Goal: Answer question/provide support: Share knowledge or assist other users

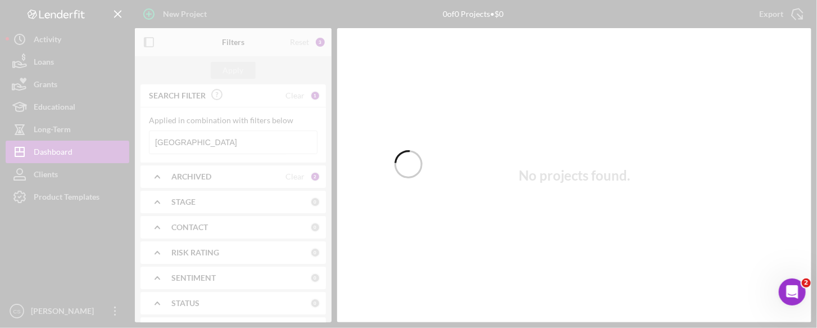
click at [180, 139] on div at bounding box center [408, 164] width 817 height 328
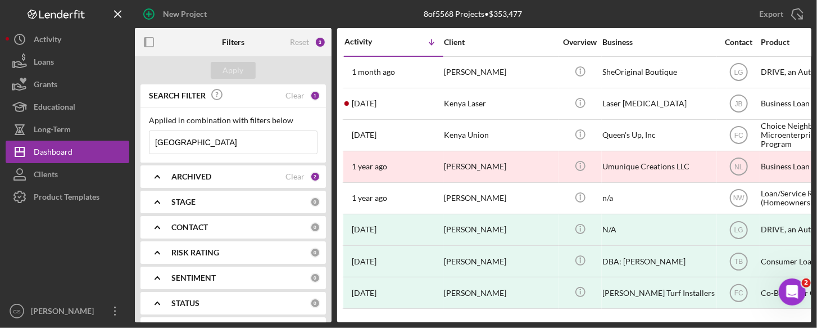
drag, startPoint x: 180, startPoint y: 139, endPoint x: 131, endPoint y: 131, distance: 49.5
click at [131, 131] on div "New Project 8 of 5568 Projects • $353,477 kenya Export Icon/Export Filters Rese…" at bounding box center [409, 161] width 806 height 322
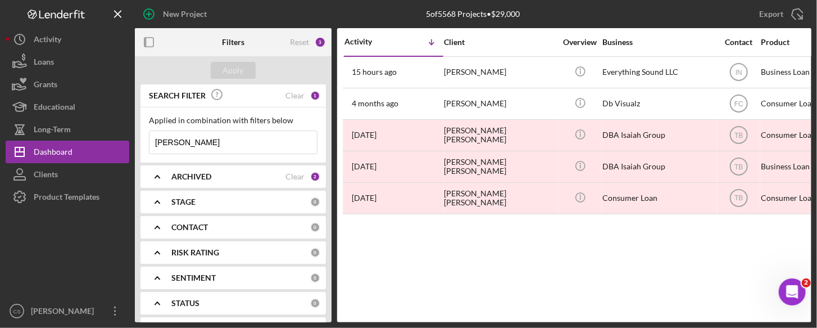
drag, startPoint x: 186, startPoint y: 139, endPoint x: 143, endPoint y: 132, distance: 42.7
click at [143, 132] on div "Applied in combination with filters below [PERSON_NAME] Icon/Menu Close" at bounding box center [234, 134] width 186 height 55
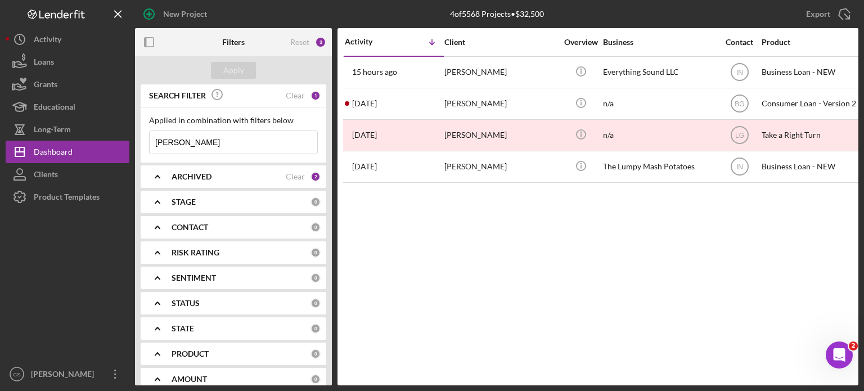
type input "[PERSON_NAME]"
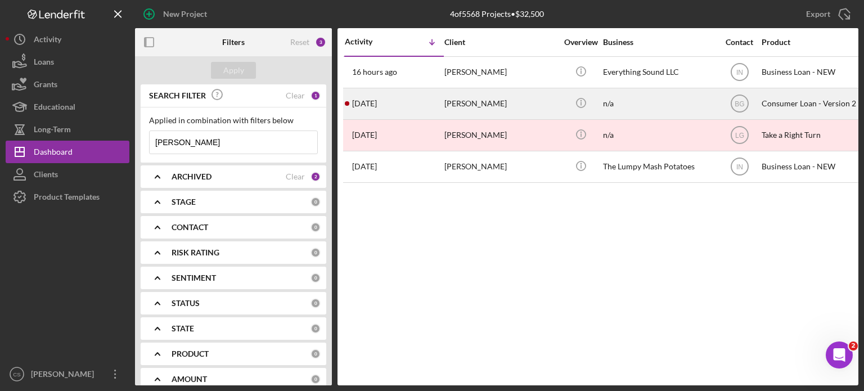
click at [374, 108] on div "[DATE] [PERSON_NAME]" at bounding box center [394, 104] width 98 height 30
click at [478, 105] on div "[PERSON_NAME]" at bounding box center [500, 104] width 112 height 30
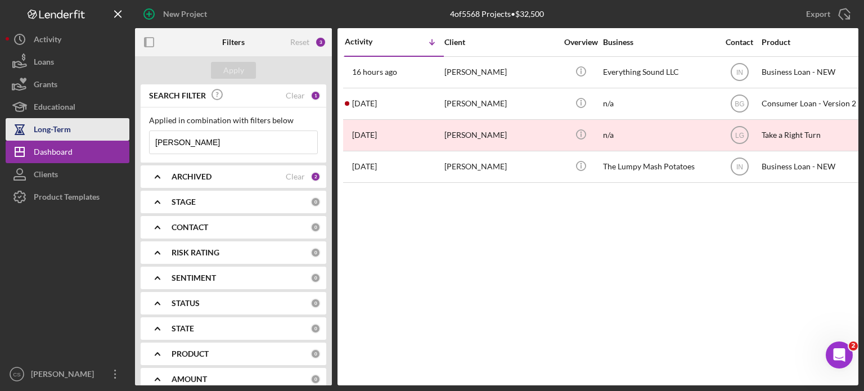
drag, startPoint x: 192, startPoint y: 139, endPoint x: 62, endPoint y: 121, distance: 131.6
click at [62, 121] on div "New Project 4 of 5568 Projects • $32,500 donaldson Export Icon/Export Filters R…" at bounding box center [432, 192] width 852 height 385
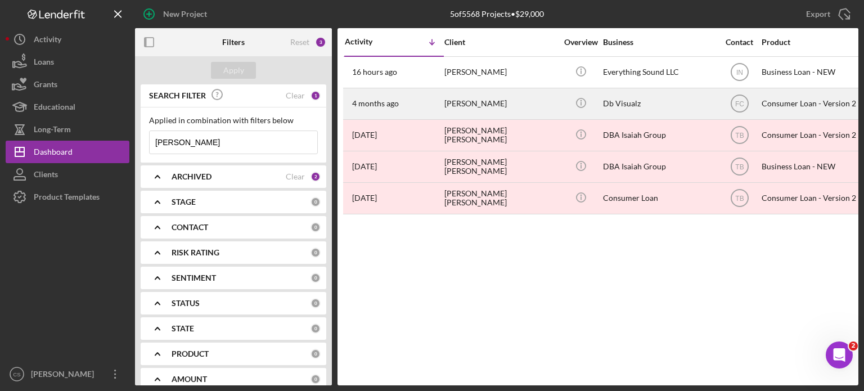
type input "darius"
click at [380, 103] on time "4 months ago" at bounding box center [375, 103] width 47 height 9
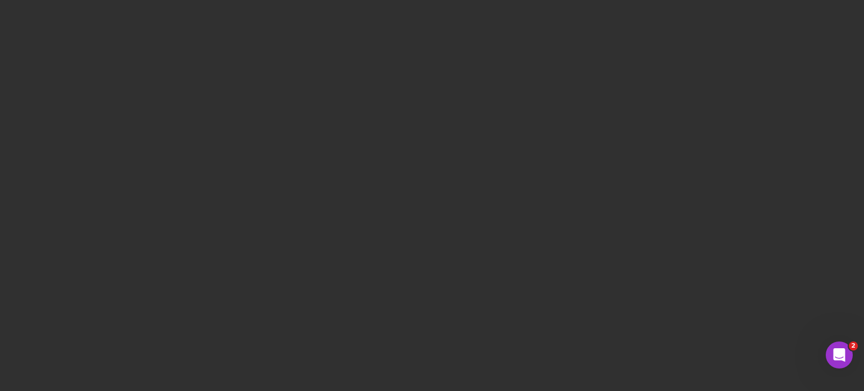
click at [257, 147] on div at bounding box center [432, 195] width 864 height 391
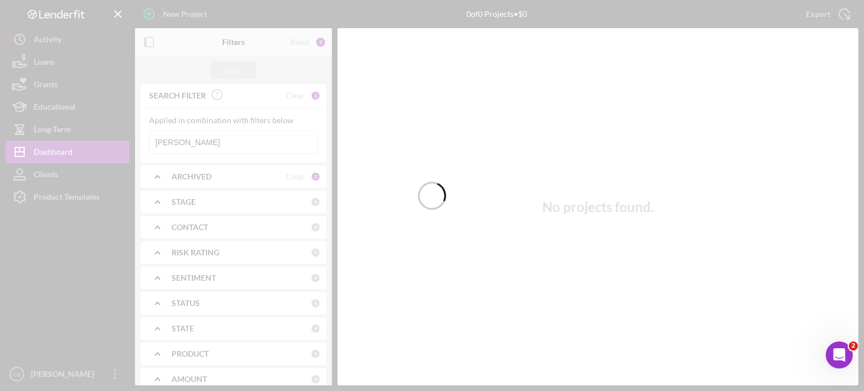
click at [188, 139] on div at bounding box center [432, 195] width 864 height 391
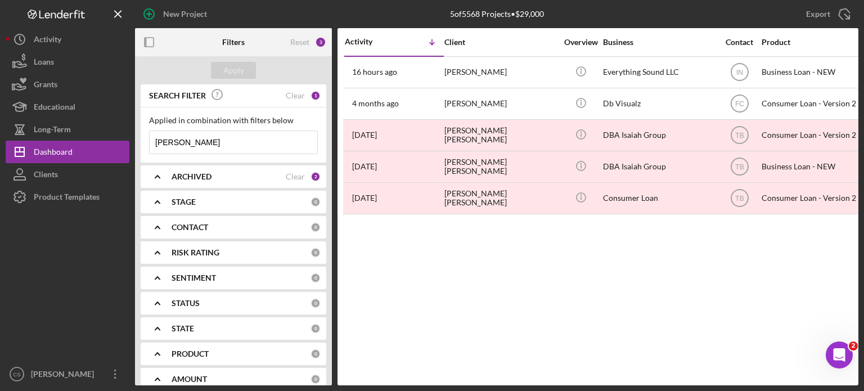
drag, startPoint x: 188, startPoint y: 139, endPoint x: 141, endPoint y: 139, distance: 47.2
click at [141, 139] on div "Applied in combination with filters below darius Icon/Menu Close" at bounding box center [234, 134] width 186 height 55
click at [230, 72] on div "Apply" at bounding box center [233, 70] width 21 height 17
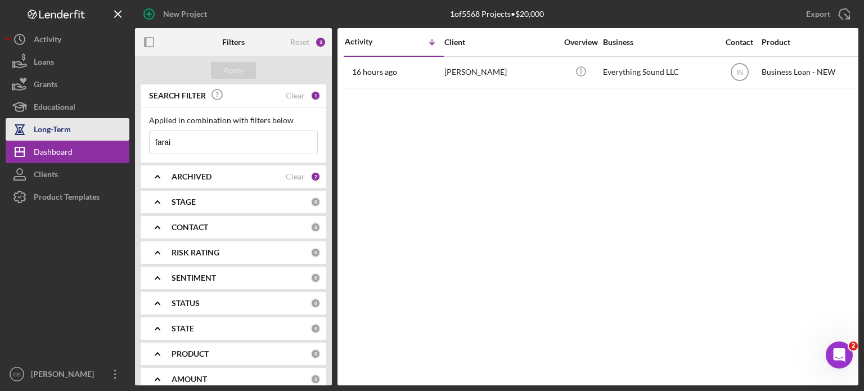
drag, startPoint x: 179, startPoint y: 138, endPoint x: 126, endPoint y: 138, distance: 53.4
click at [126, 138] on div "New Project 1 of 5568 Projects • $20,000 darius Export Icon/Export Filters Rese…" at bounding box center [432, 192] width 852 height 385
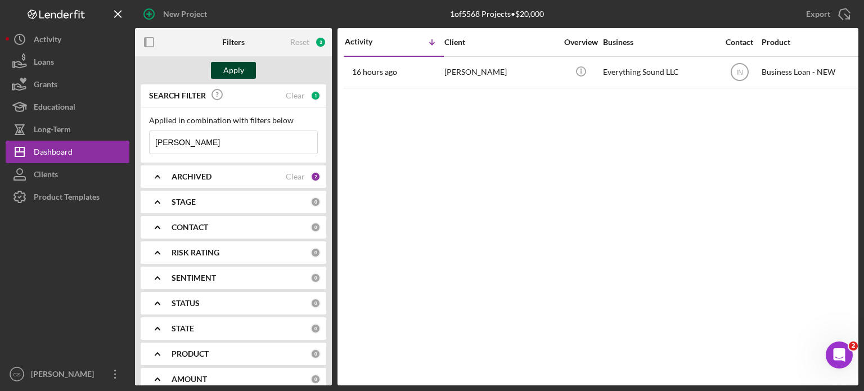
type input "donaldson"
click at [223, 65] on button "Apply" at bounding box center [233, 70] width 45 height 17
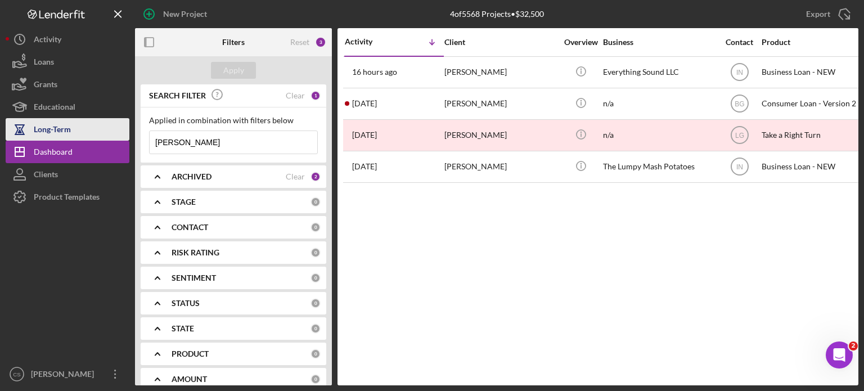
drag, startPoint x: 198, startPoint y: 142, endPoint x: 129, endPoint y: 137, distance: 69.3
click at [129, 137] on div "New Project 4 of 5568 Projects • $32,500 donaldson Export Icon/Export Filters R…" at bounding box center [432, 192] width 852 height 385
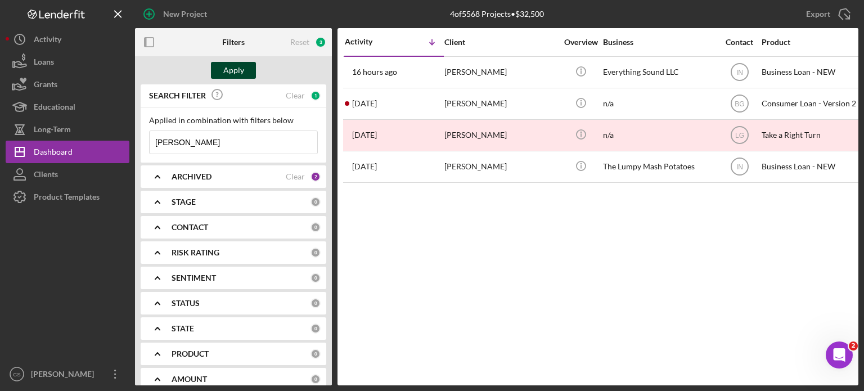
type input "[PERSON_NAME]"
click at [237, 67] on div "Apply" at bounding box center [233, 70] width 21 height 17
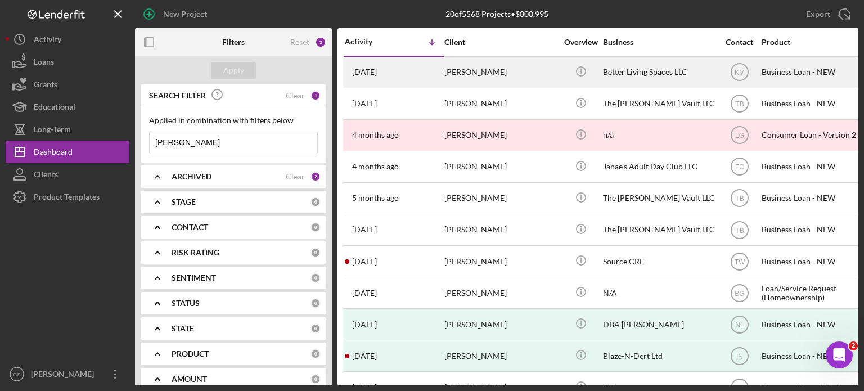
click at [376, 69] on time "[DATE]" at bounding box center [364, 71] width 25 height 9
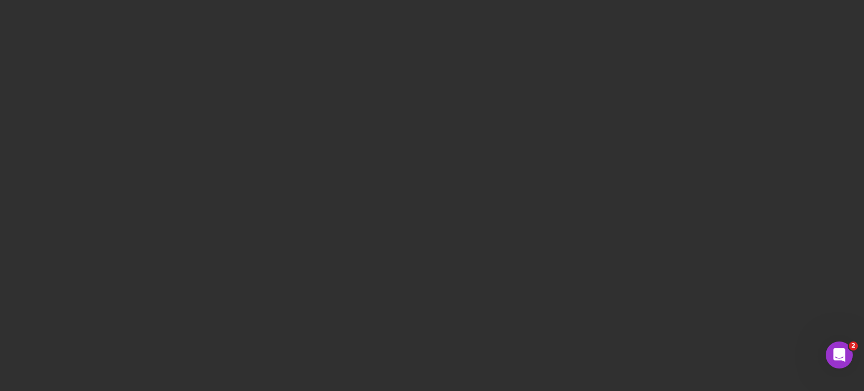
click at [134, 177] on div at bounding box center [432, 195] width 864 height 391
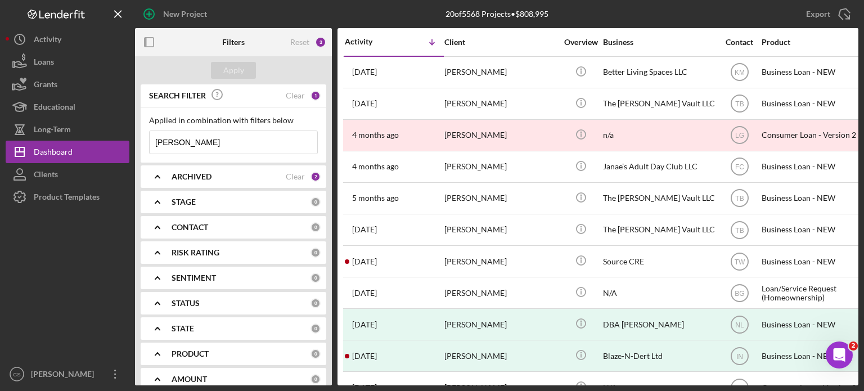
click at [207, 143] on input "[PERSON_NAME]" at bounding box center [234, 142] width 168 height 22
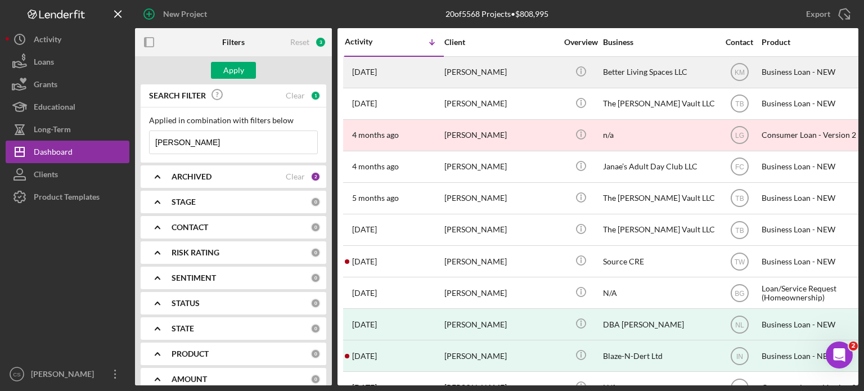
type input "[PERSON_NAME]"
click at [465, 71] on div "[PERSON_NAME]" at bounding box center [500, 72] width 112 height 30
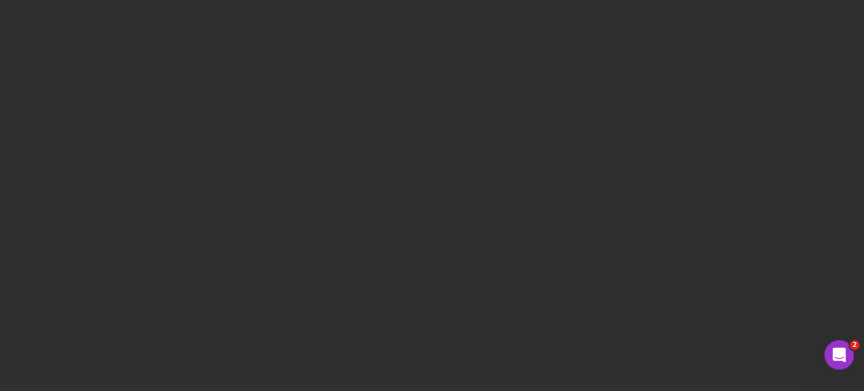
click at [833, 350] on icon "Open Intercom Messenger" at bounding box center [837, 353] width 19 height 19
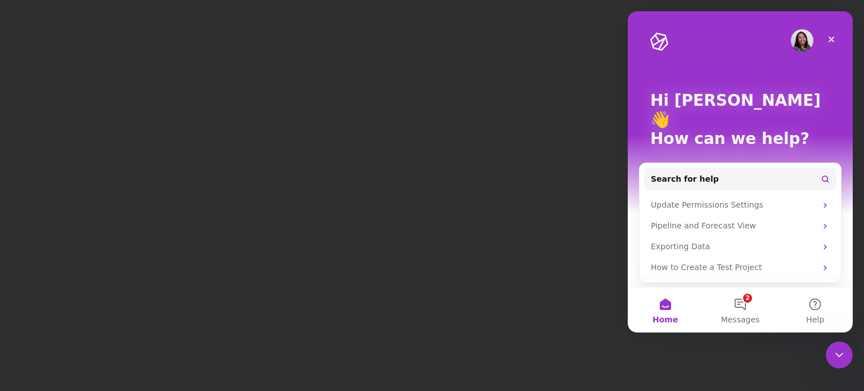
click at [440, 260] on div at bounding box center [432, 195] width 864 height 391
click at [830, 37] on icon "Close" at bounding box center [830, 39] width 9 height 9
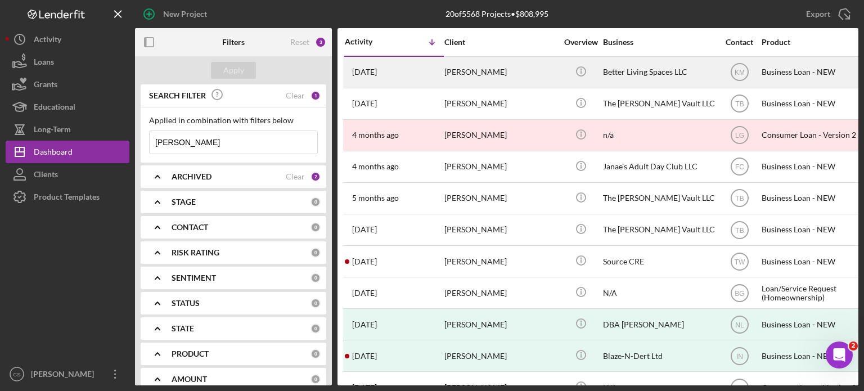
click at [373, 74] on time "[DATE]" at bounding box center [364, 71] width 25 height 9
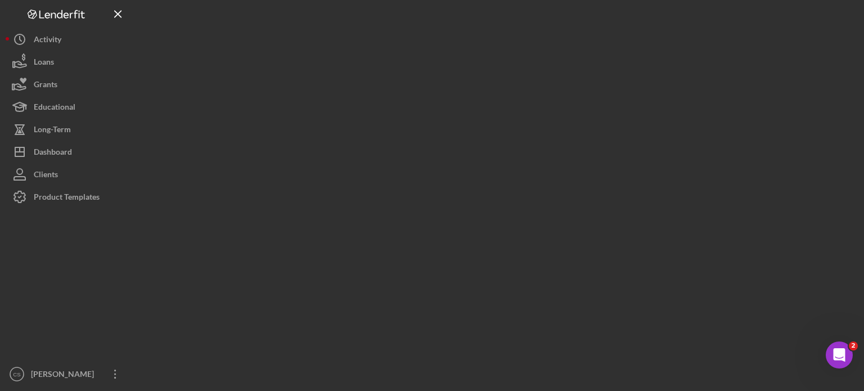
click at [373, 74] on div at bounding box center [496, 192] width 723 height 385
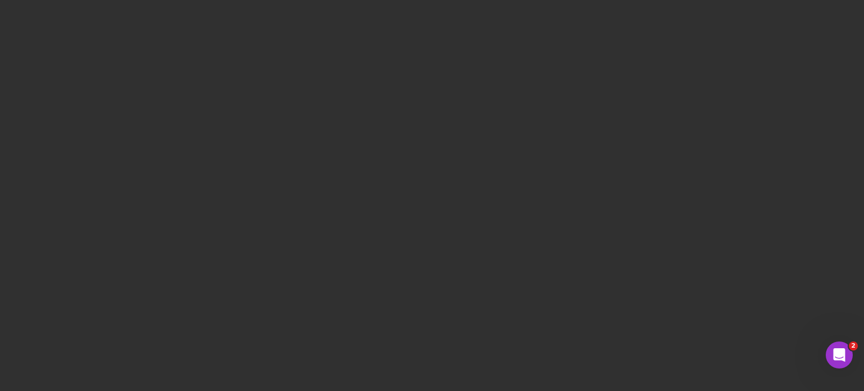
click at [252, 122] on div at bounding box center [432, 195] width 864 height 391
click at [252, 121] on div at bounding box center [432, 195] width 864 height 391
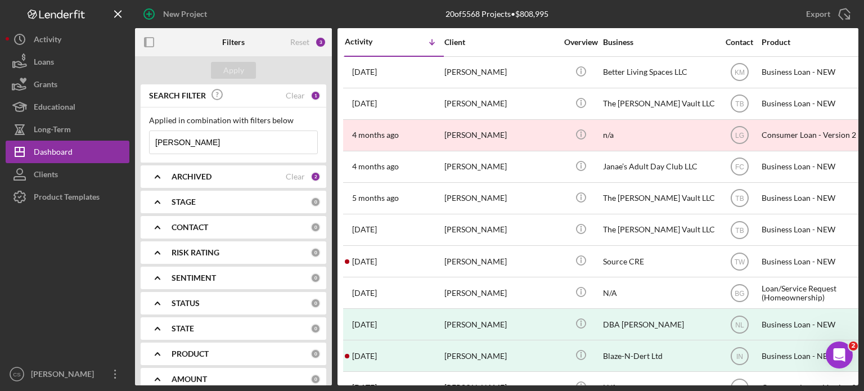
click at [219, 128] on div "Applied in combination with filters below coleman Icon/Menu Close" at bounding box center [233, 135] width 169 height 38
click at [215, 132] on input "[PERSON_NAME]" at bounding box center [234, 142] width 168 height 22
type input "[PERSON_NAME]"
click at [236, 73] on div "Apply" at bounding box center [233, 70] width 21 height 17
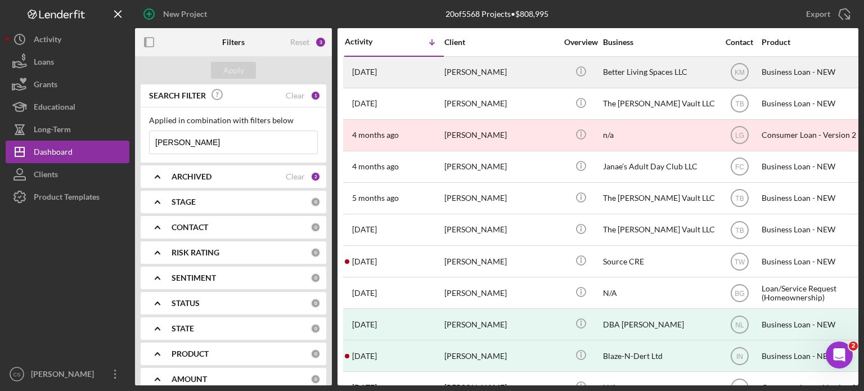
click at [355, 69] on time "[DATE]" at bounding box center [364, 71] width 25 height 9
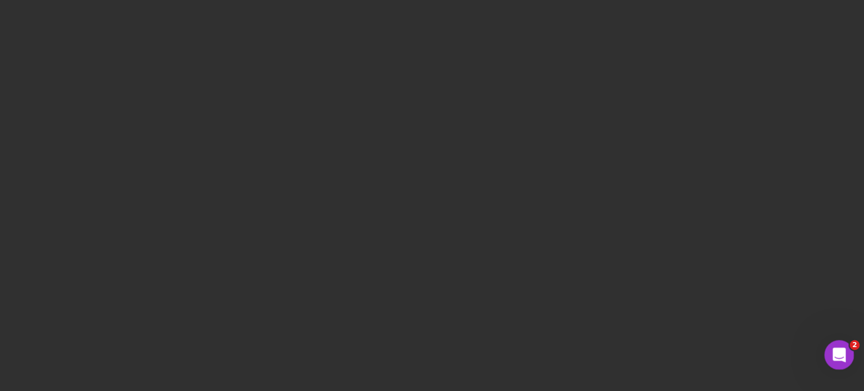
click at [837, 348] on icon "Open Intercom Messenger" at bounding box center [837, 353] width 19 height 19
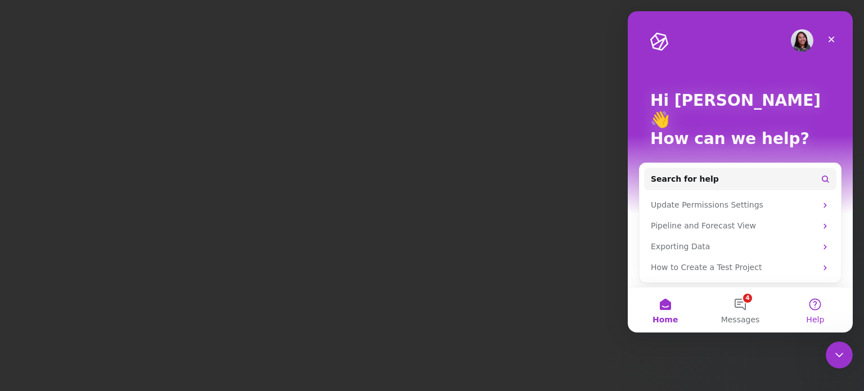
click at [815, 307] on button "Help" at bounding box center [815, 309] width 75 height 45
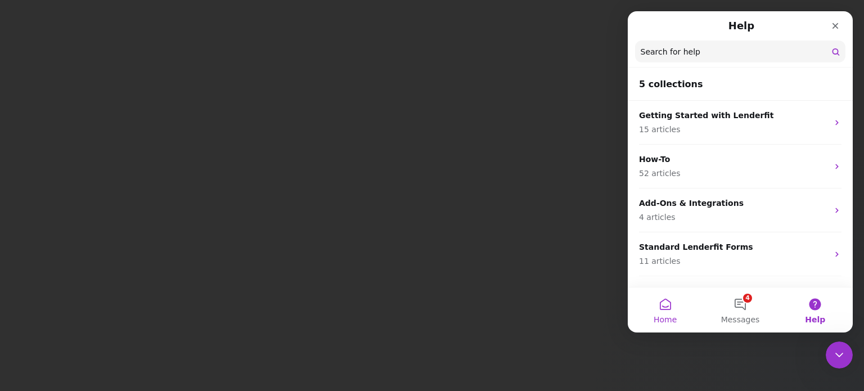
click at [661, 307] on button "Home" at bounding box center [664, 309] width 75 height 45
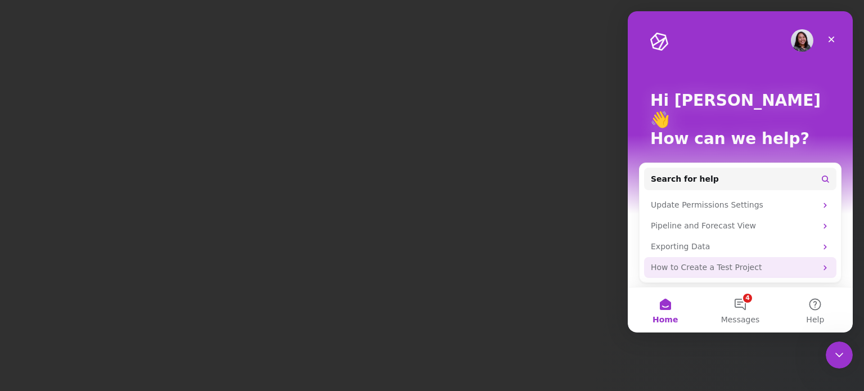
scroll to position [30, 0]
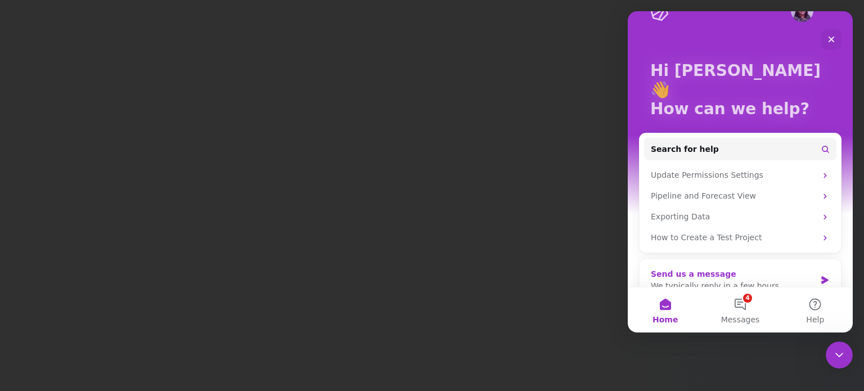
click at [821, 276] on icon "Intercom messenger" at bounding box center [824, 280] width 7 height 8
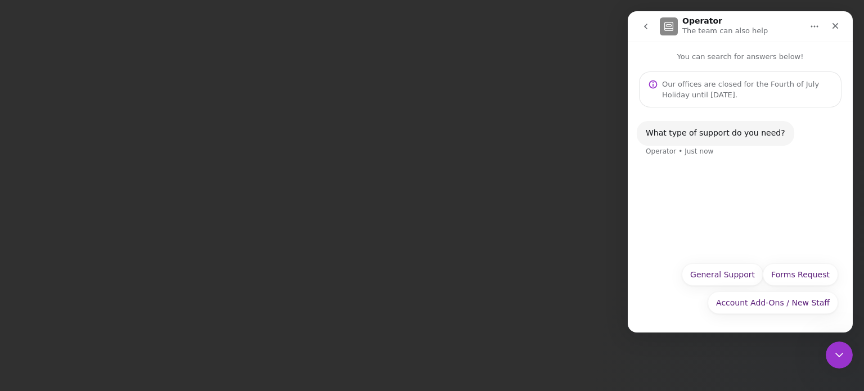
click at [679, 160] on div "What type of support do you need? Operator • Just now" at bounding box center [739, 145] width 207 height 49
click at [679, 134] on div "What type of support do you need?" at bounding box center [714, 133] width 139 height 11
click at [643, 129] on div "What type of support do you need? Operator • Just now" at bounding box center [714, 133] width 157 height 25
click at [663, 103] on div "Our offices are closed for the Fourth of July Holiday until Monday, June 7th." at bounding box center [740, 89] width 202 height 36
click at [684, 177] on div "What type of support do you need? Operator • Just now" at bounding box center [739, 181] width 225 height 148
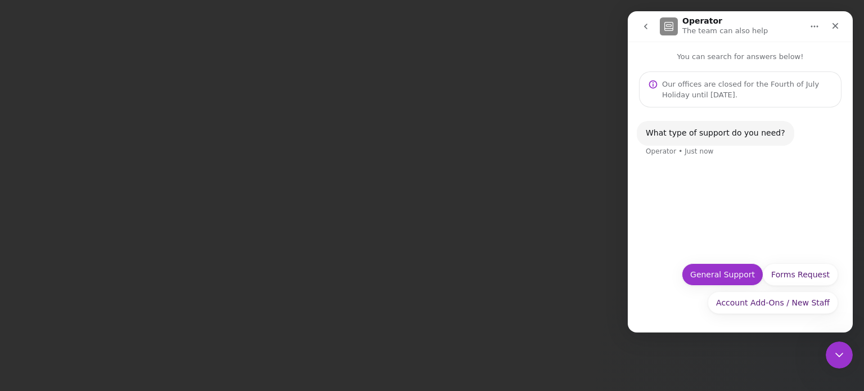
click at [713, 271] on button "General Support" at bounding box center [722, 274] width 82 height 22
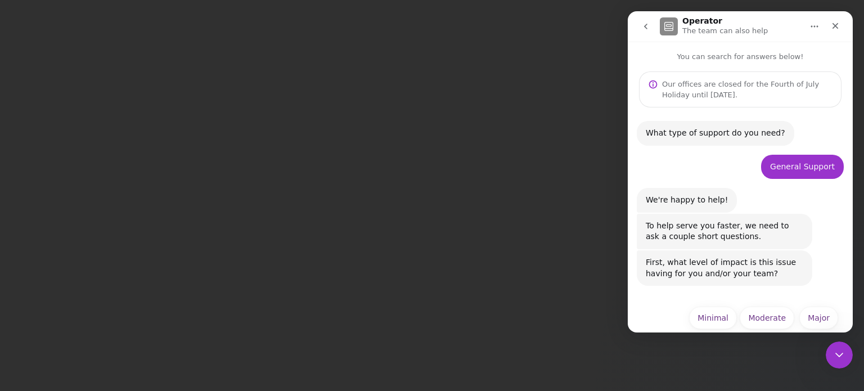
scroll to position [16, 0]
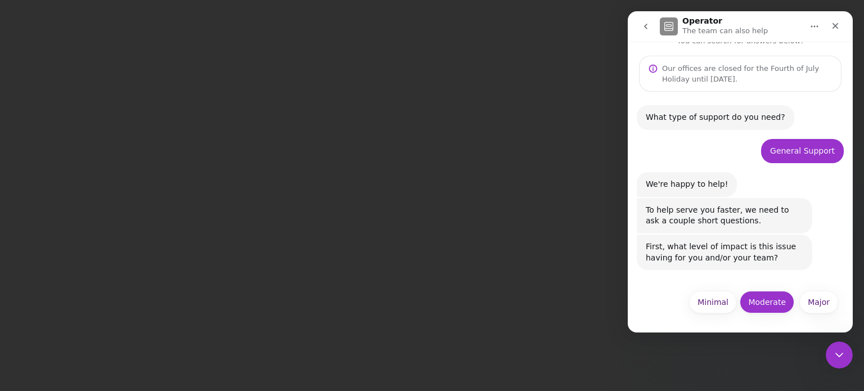
click at [753, 300] on button "Moderate" at bounding box center [766, 302] width 55 height 22
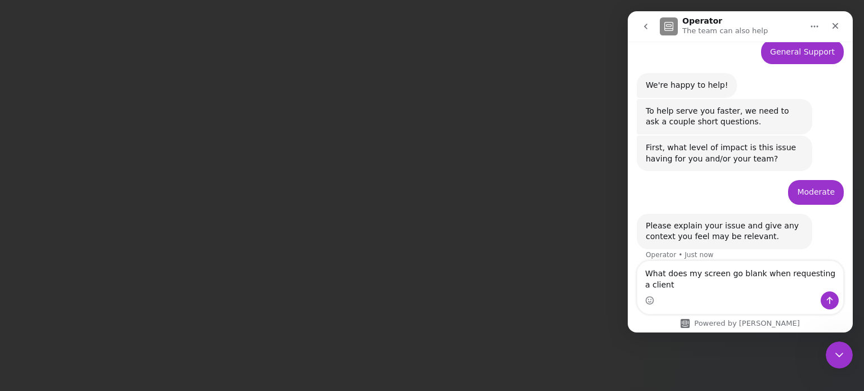
scroll to position [126, 0]
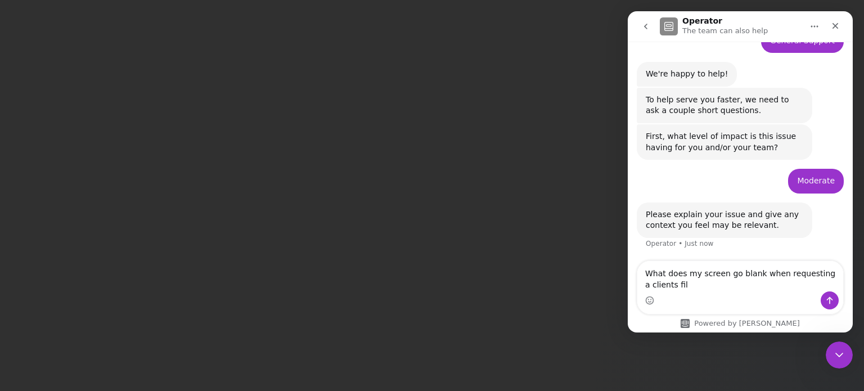
type textarea "What does my screen go blank when requesting a clients file"
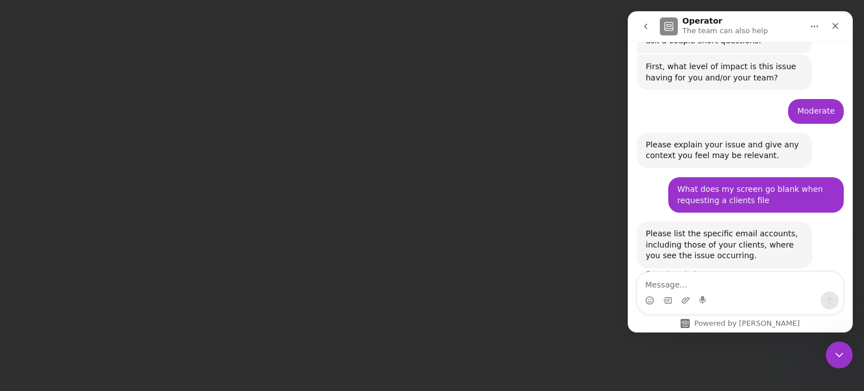
scroll to position [215, 0]
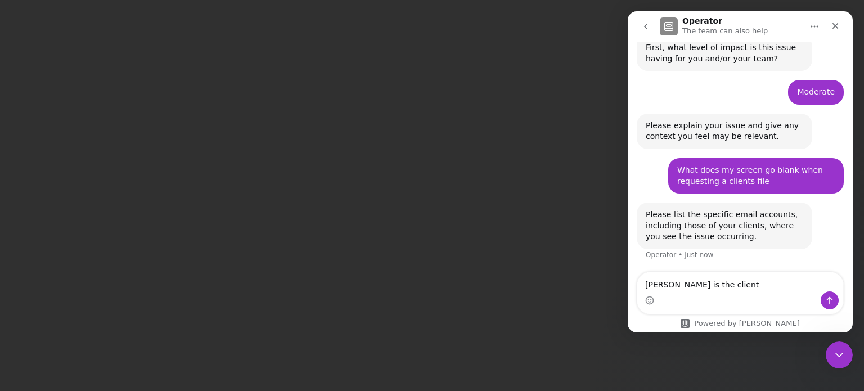
type textarea "Harold Coleman is the client"
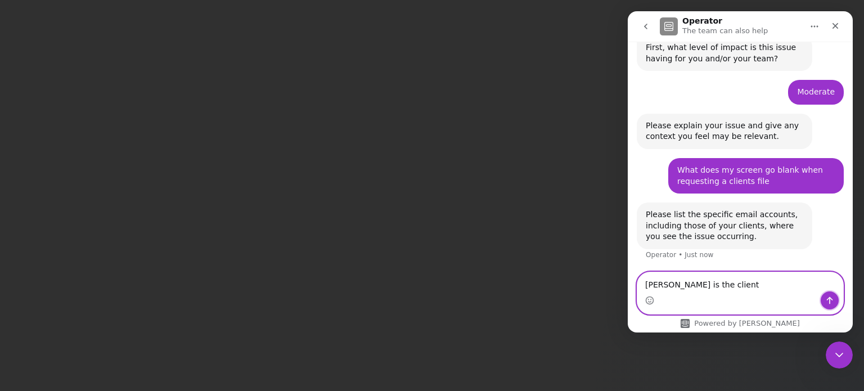
click at [831, 300] on icon "Send a message…" at bounding box center [829, 300] width 9 height 9
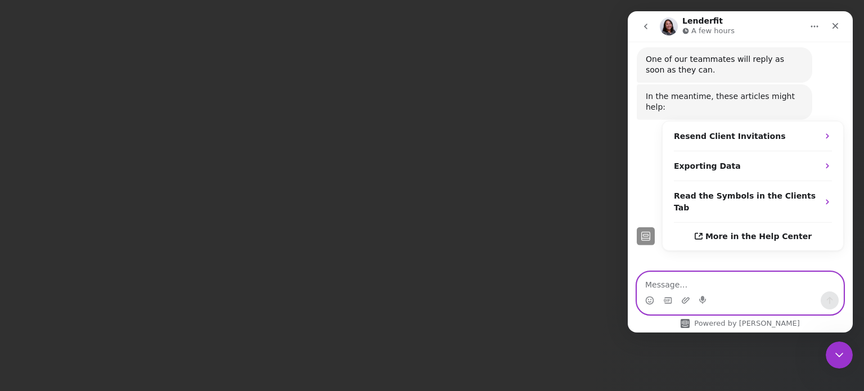
scroll to position [457, 0]
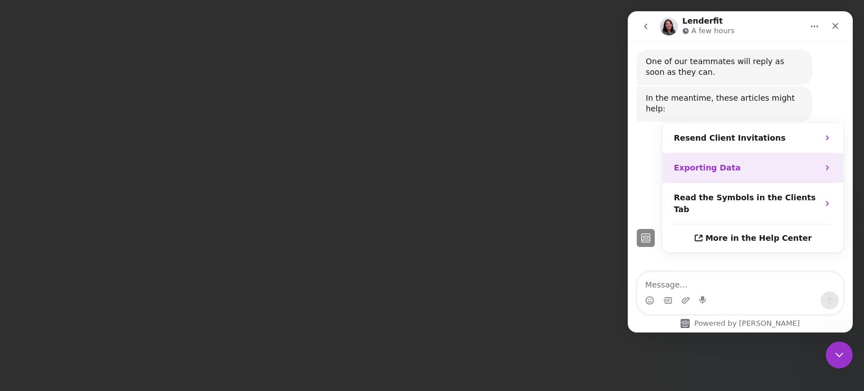
click at [822, 163] on icon "Operator says…" at bounding box center [826, 167] width 9 height 9
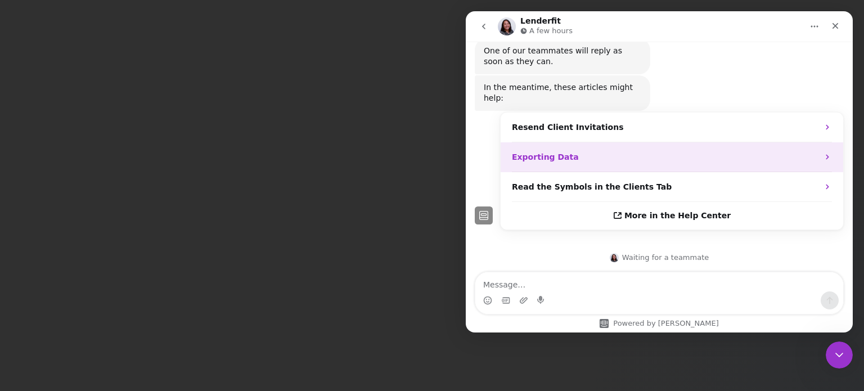
scroll to position [0, 0]
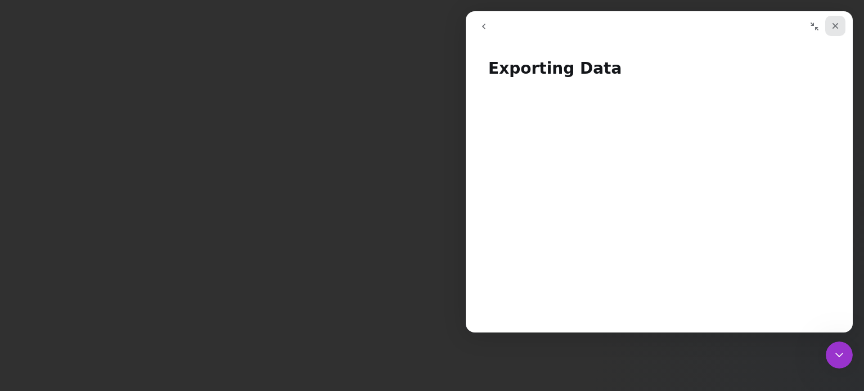
click at [839, 24] on icon "Close" at bounding box center [834, 25] width 9 height 9
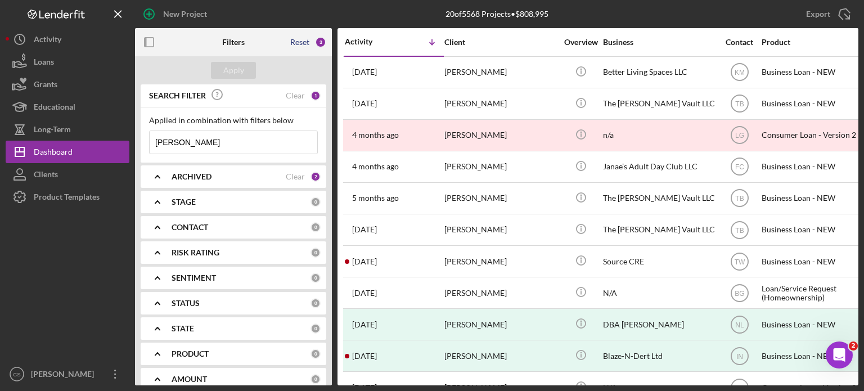
click at [293, 43] on div "Reset" at bounding box center [299, 42] width 19 height 9
click at [173, 139] on input at bounding box center [234, 142] width 168 height 22
click at [238, 71] on div "Apply" at bounding box center [233, 70] width 21 height 17
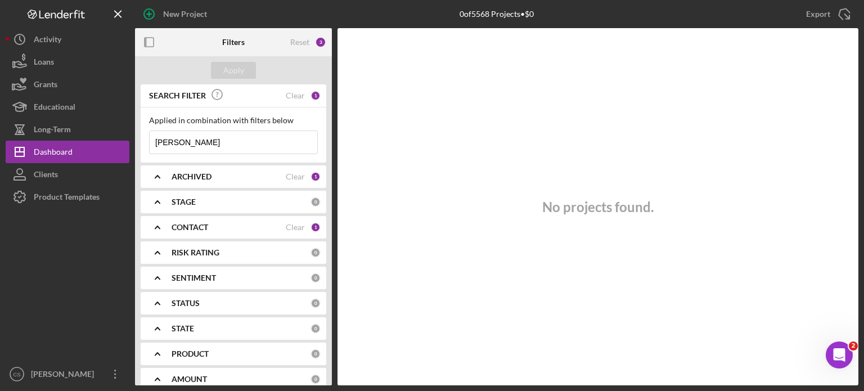
click at [196, 141] on input "[PERSON_NAME]" at bounding box center [234, 142] width 168 height 22
drag, startPoint x: 196, startPoint y: 141, endPoint x: 149, endPoint y: 142, distance: 46.7
click at [150, 142] on input "[PERSON_NAME]" at bounding box center [234, 142] width 168 height 22
type input "[PERSON_NAME]"
click at [229, 74] on div "Apply" at bounding box center [233, 70] width 21 height 17
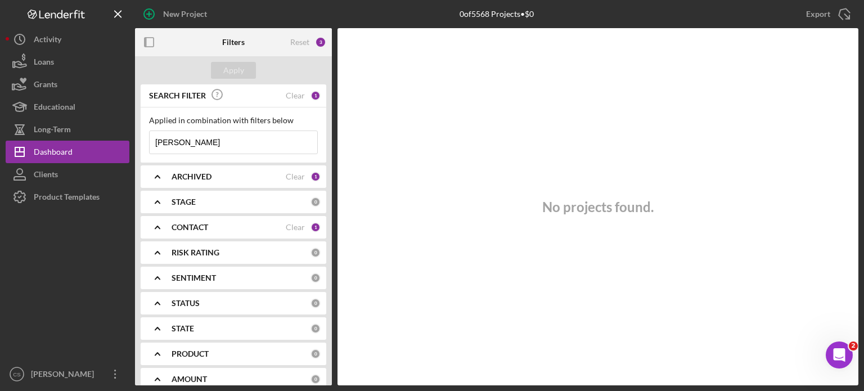
click at [187, 139] on input "[PERSON_NAME]" at bounding box center [234, 142] width 168 height 22
drag, startPoint x: 186, startPoint y: 143, endPoint x: 120, endPoint y: 137, distance: 65.5
click at [120, 137] on div "New Project 0 of 5568 Projects • $0 [PERSON_NAME] Export Icon/Export Filters Re…" at bounding box center [432, 192] width 852 height 385
click at [312, 175] on div "1" at bounding box center [315, 176] width 10 height 10
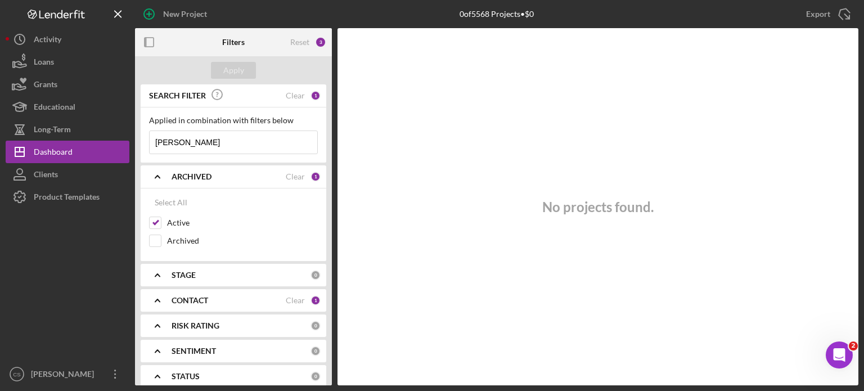
click at [307, 298] on div "CONTACT Clear 1" at bounding box center [245, 300] width 149 height 10
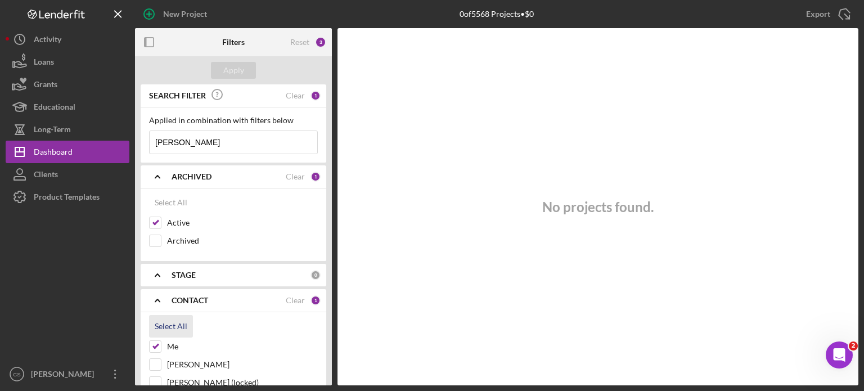
click at [160, 320] on div "Select All" at bounding box center [171, 326] width 33 height 22
checkbox input "true"
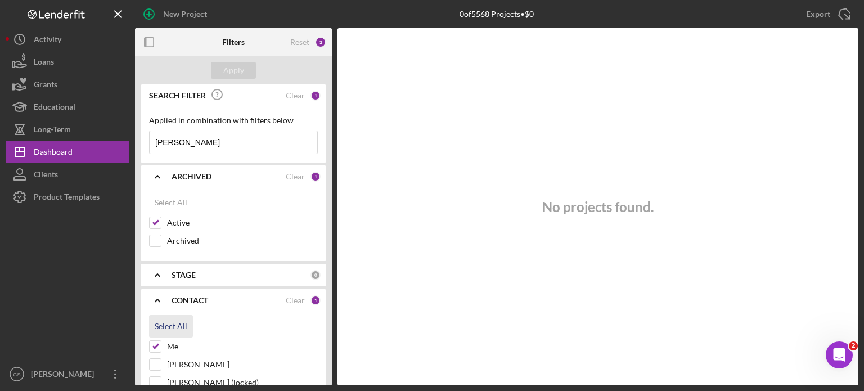
checkbox input "true"
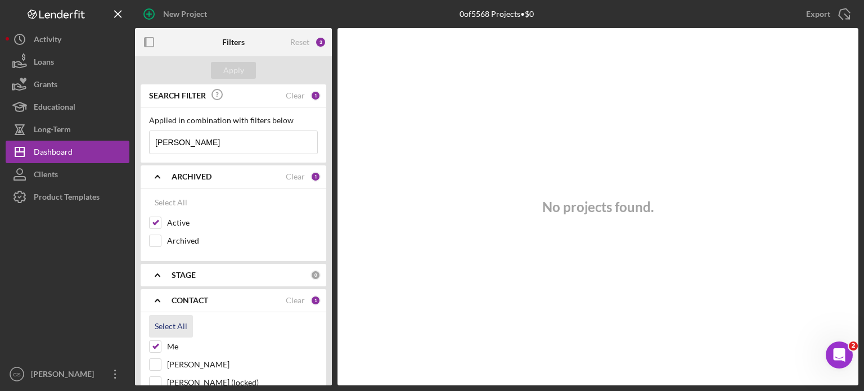
checkbox input "true"
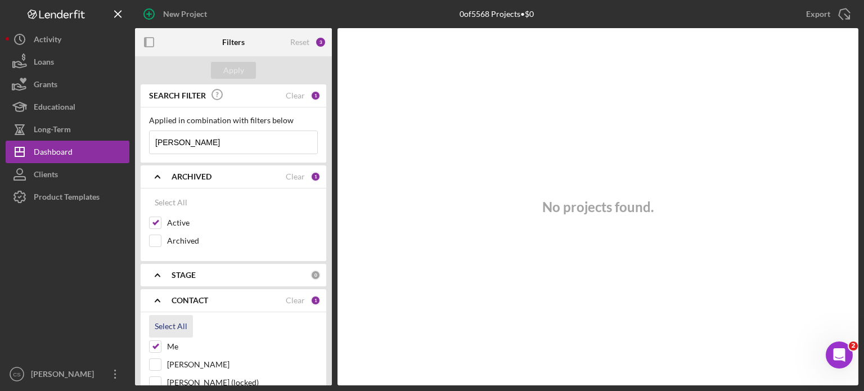
checkbox input "true"
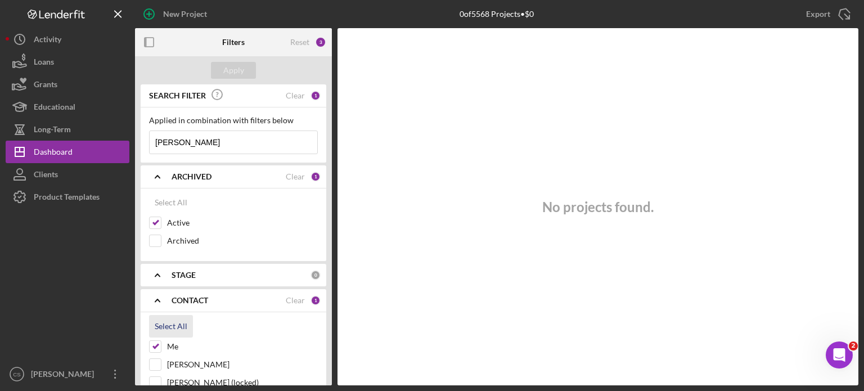
checkbox input "true"
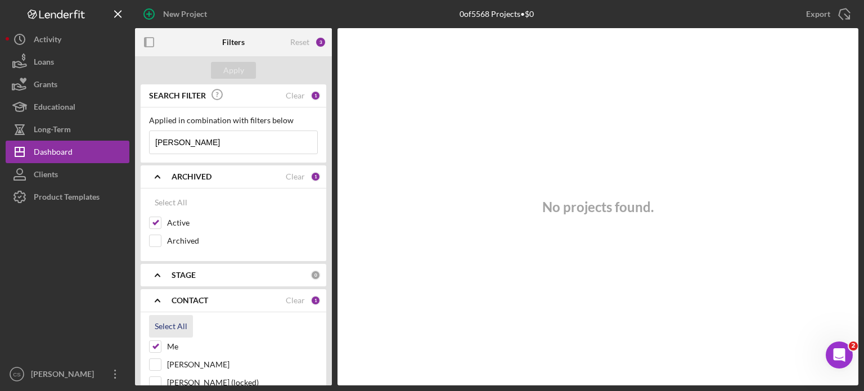
checkbox input "true"
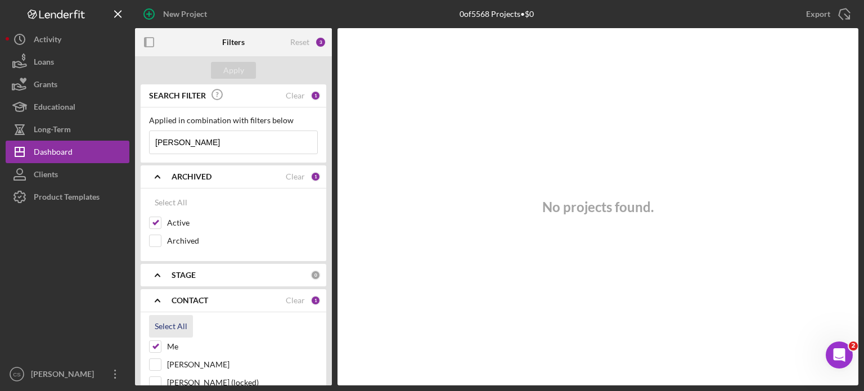
checkbox input "true"
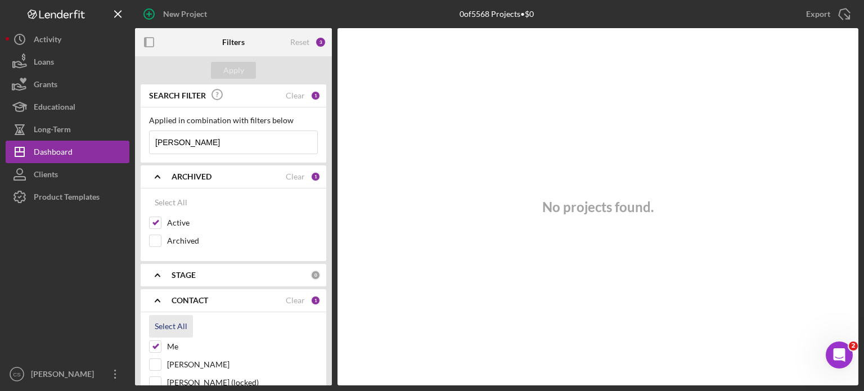
checkbox input "true"
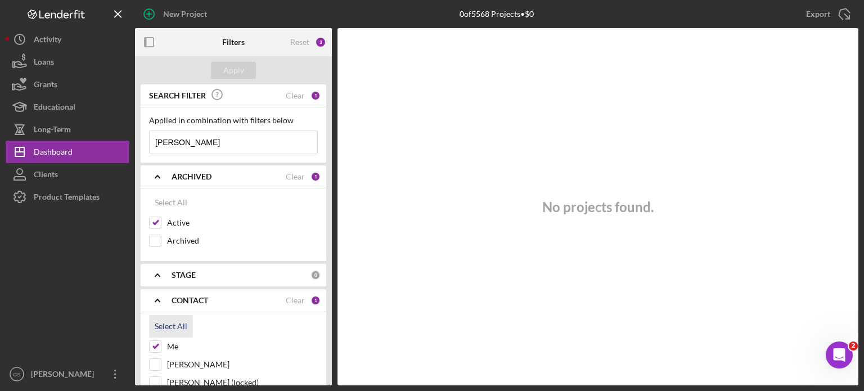
checkbox input "true"
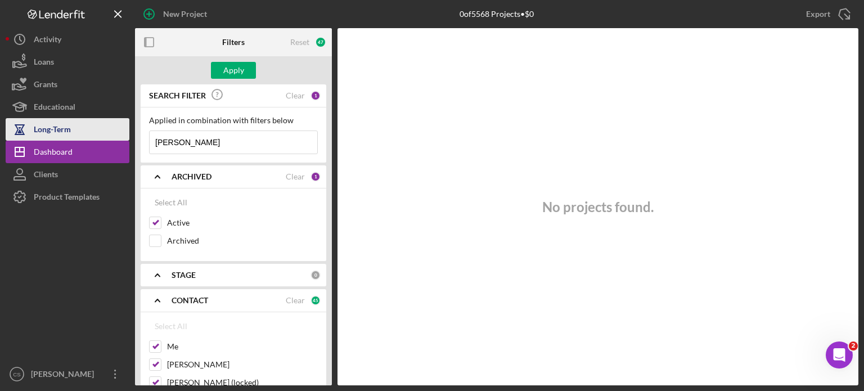
drag, startPoint x: 195, startPoint y: 143, endPoint x: 105, endPoint y: 125, distance: 91.3
click at [109, 125] on div "New Project 0 of 5568 Projects • $0 Harold Export Icon/Export Filters Reset 47 …" at bounding box center [432, 192] width 852 height 385
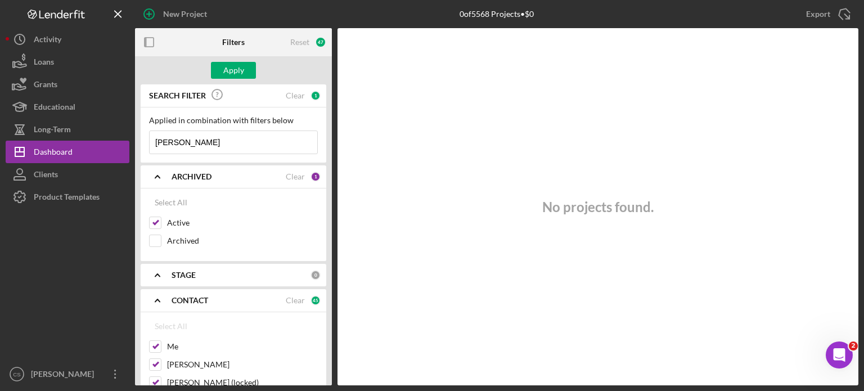
click at [191, 141] on input "[PERSON_NAME]" at bounding box center [234, 142] width 168 height 22
type input "[PERSON_NAME]"
click at [243, 73] on button "Apply" at bounding box center [233, 70] width 45 height 17
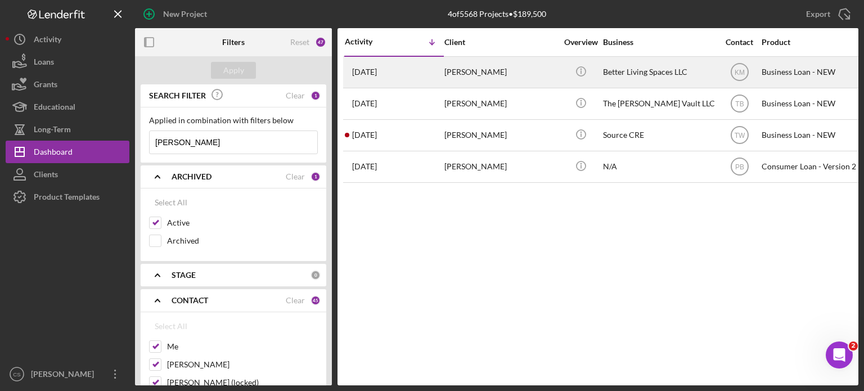
click at [371, 74] on time "[DATE]" at bounding box center [364, 71] width 25 height 9
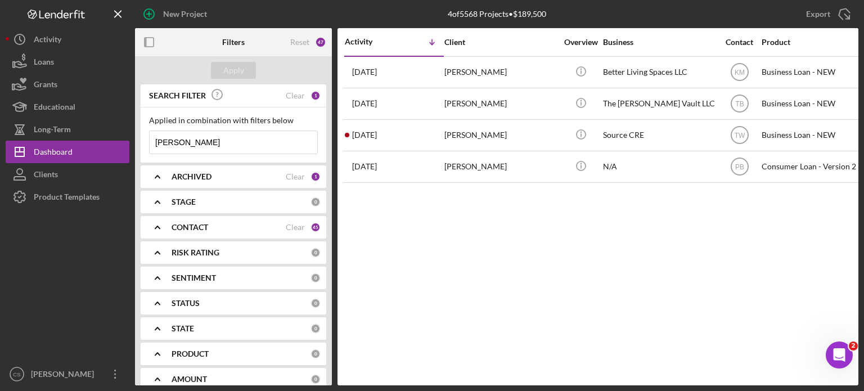
click at [238, 137] on input "[PERSON_NAME]" at bounding box center [234, 142] width 168 height 22
click at [236, 72] on div "Apply" at bounding box center [233, 70] width 21 height 17
click at [210, 119] on div "Applied in combination with filters below" at bounding box center [233, 120] width 169 height 9
click at [196, 142] on input "[PERSON_NAME]" at bounding box center [234, 142] width 168 height 22
click at [196, 140] on input "[PERSON_NAME]" at bounding box center [234, 142] width 168 height 22
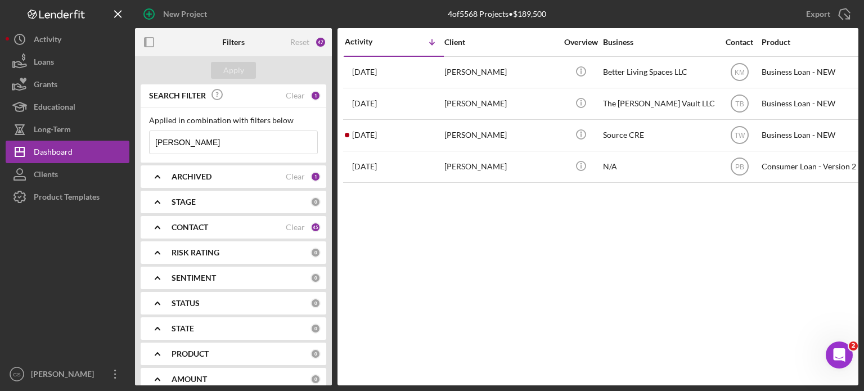
click at [182, 142] on input "[PERSON_NAME]" at bounding box center [234, 142] width 168 height 22
click at [183, 142] on input "[PERSON_NAME]" at bounding box center [234, 142] width 168 height 22
type input "[PERSON_NAME]"
click at [232, 67] on div "Apply" at bounding box center [233, 70] width 21 height 17
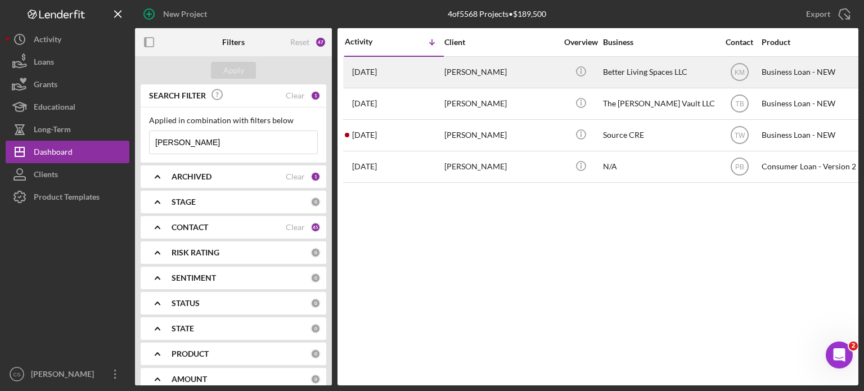
click at [458, 73] on div "[PERSON_NAME]" at bounding box center [500, 72] width 112 height 30
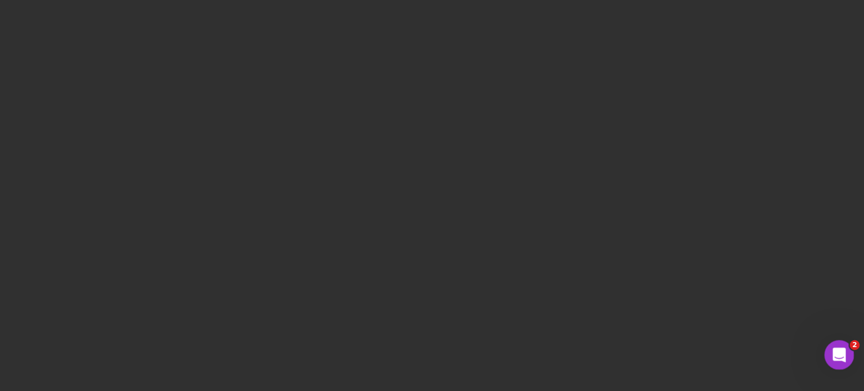
click at [837, 345] on div "Open Intercom Messenger" at bounding box center [837, 352] width 37 height 37
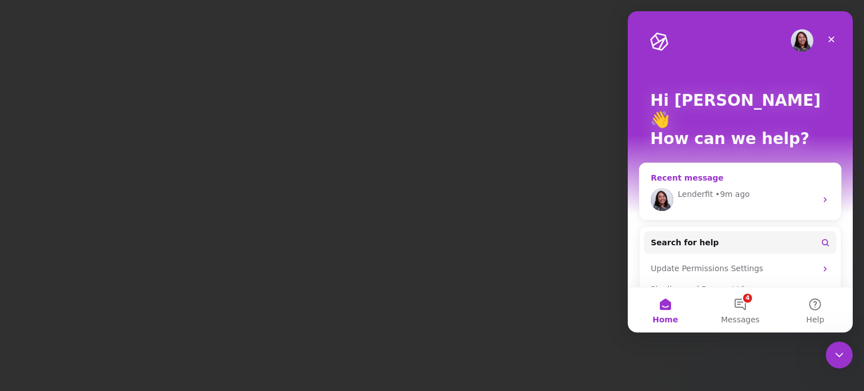
click at [823, 197] on icon "Intercom messenger" at bounding box center [824, 199] width 3 height 5
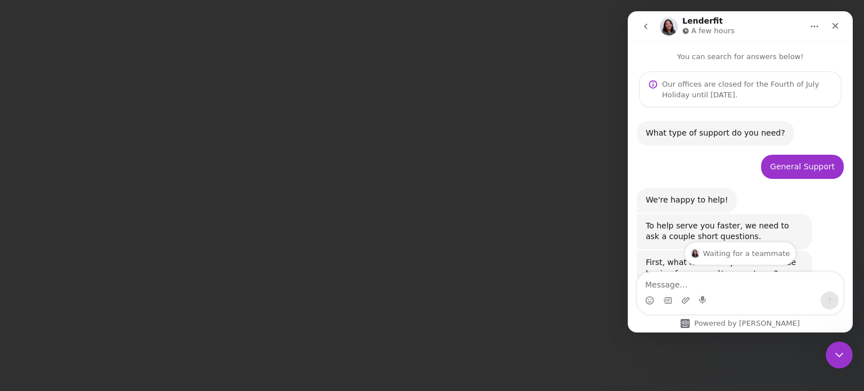
scroll to position [65, 0]
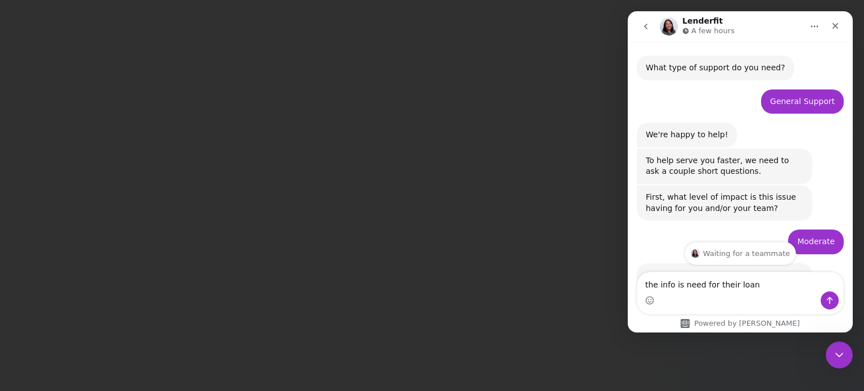
type textarea "the info is need for their loan"
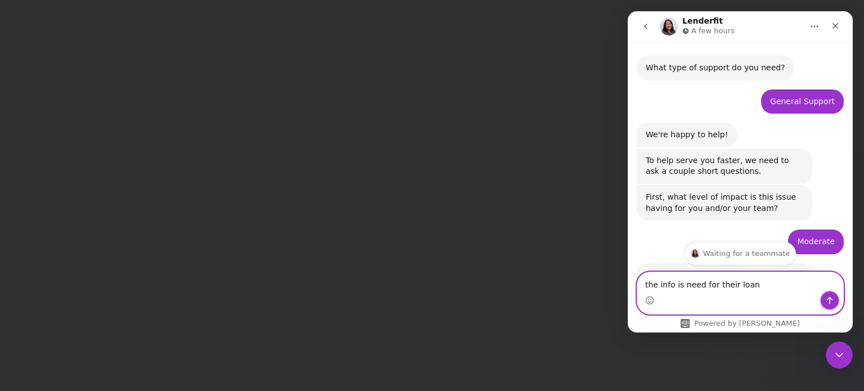
click at [829, 299] on icon "Send a message…" at bounding box center [829, 300] width 6 height 7
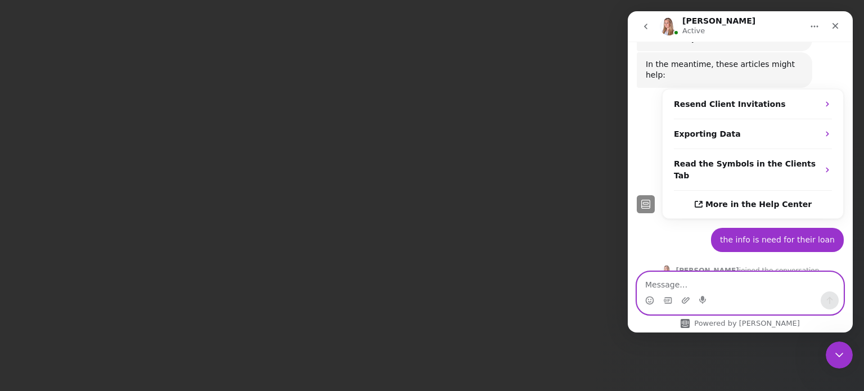
scroll to position [558, 0]
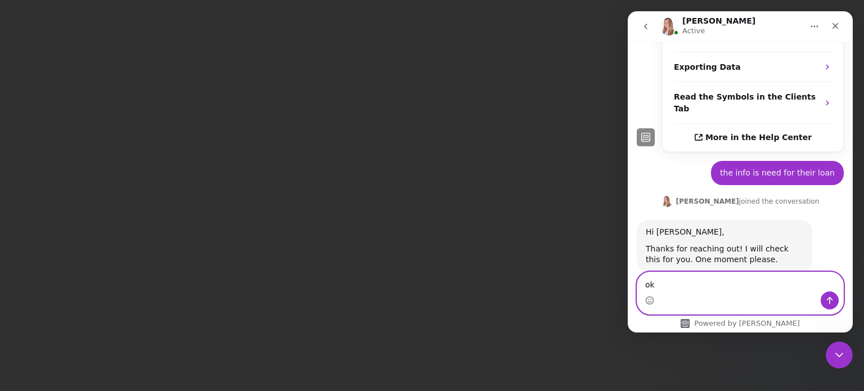
type textarea "ok"
click at [827, 298] on icon "Send a message…" at bounding box center [829, 300] width 9 height 9
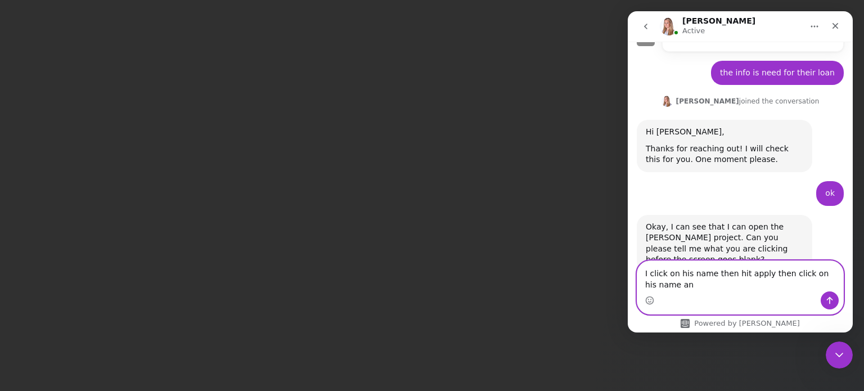
scroll to position [669, 0]
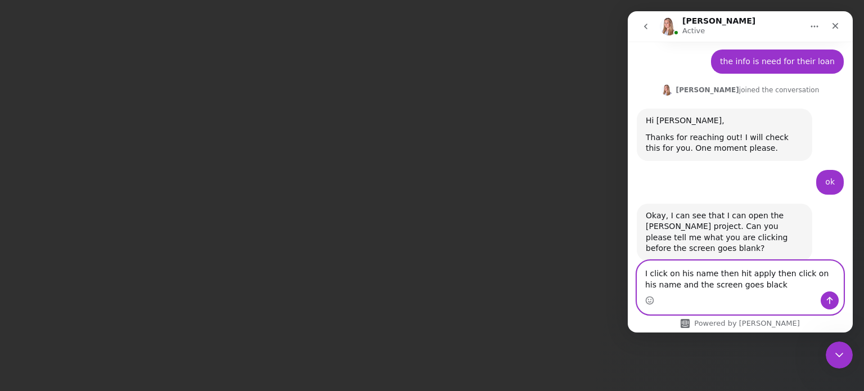
type textarea "I click on his name then hit apply then click on his name and the screen goes b…"
click at [828, 299] on icon "Send a message…" at bounding box center [829, 300] width 6 height 7
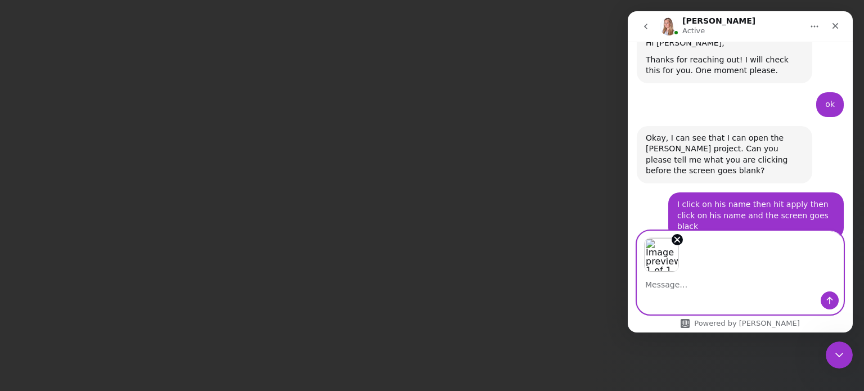
scroll to position [788, 0]
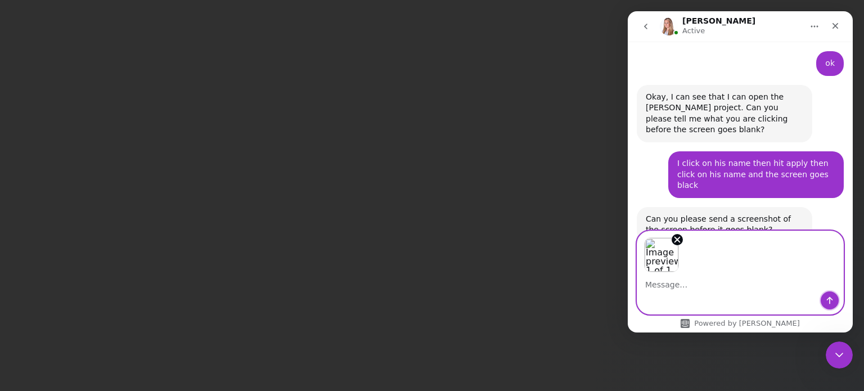
click at [829, 299] on icon "Send a message…" at bounding box center [829, 300] width 6 height 7
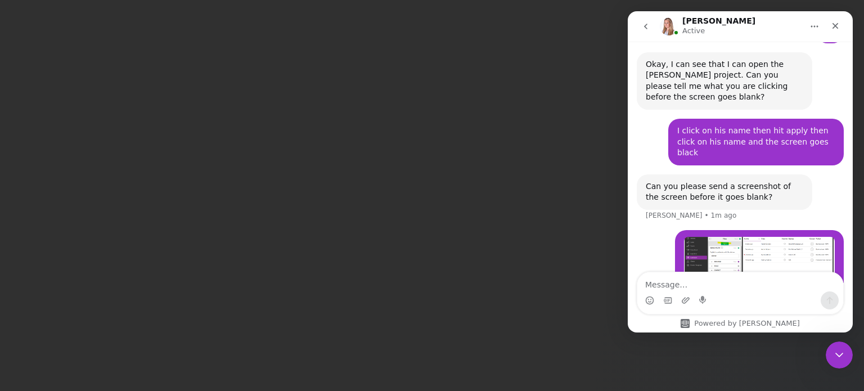
scroll to position [864, 0]
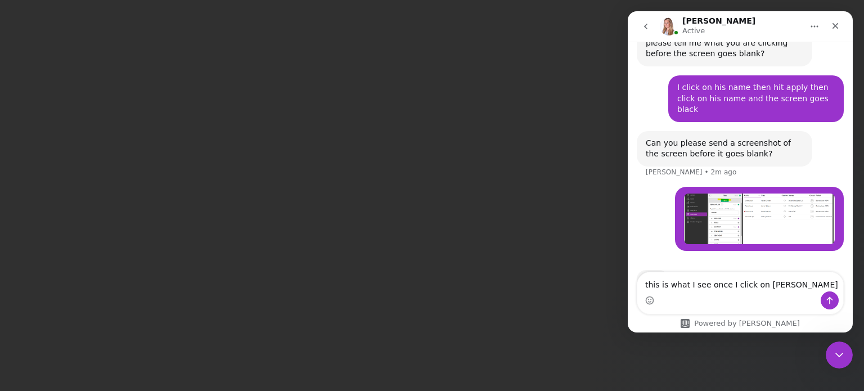
type textarea "this is what I see once I click on [PERSON_NAME]"
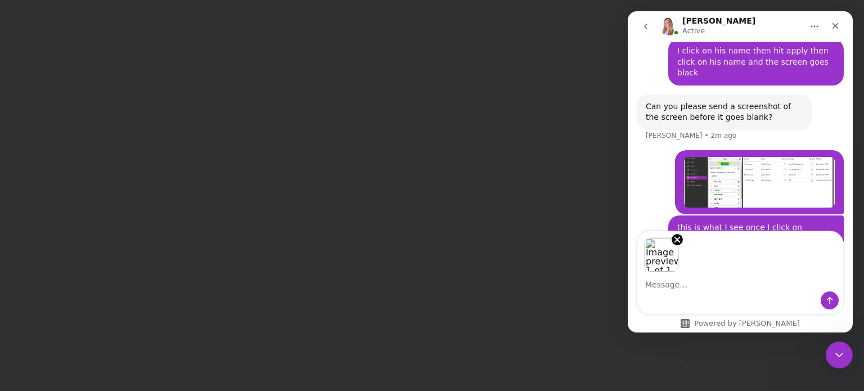
scroll to position [941, 0]
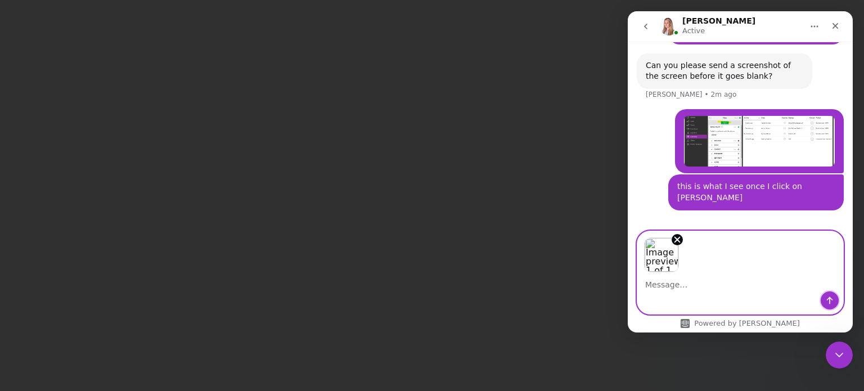
click at [830, 296] on icon "Send a message…" at bounding box center [829, 300] width 9 height 9
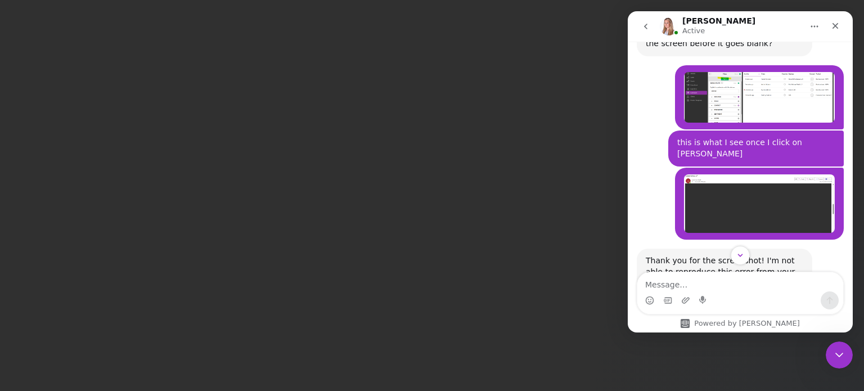
scroll to position [1007, 0]
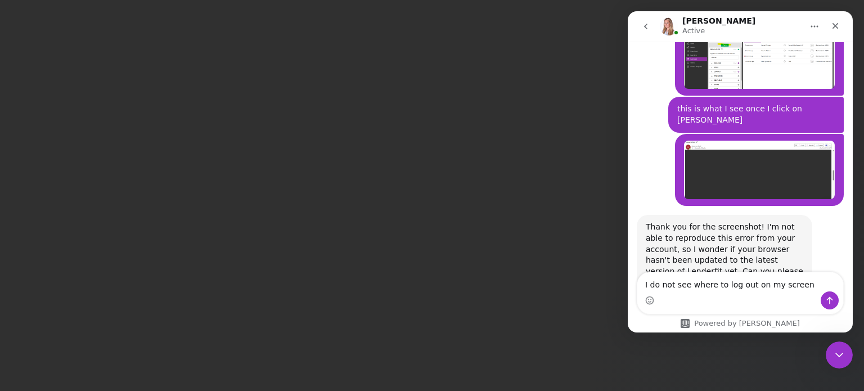
type textarea "I do not see where to log out on my screen"
click at [831, 296] on icon "Send a message…" at bounding box center [829, 300] width 9 height 9
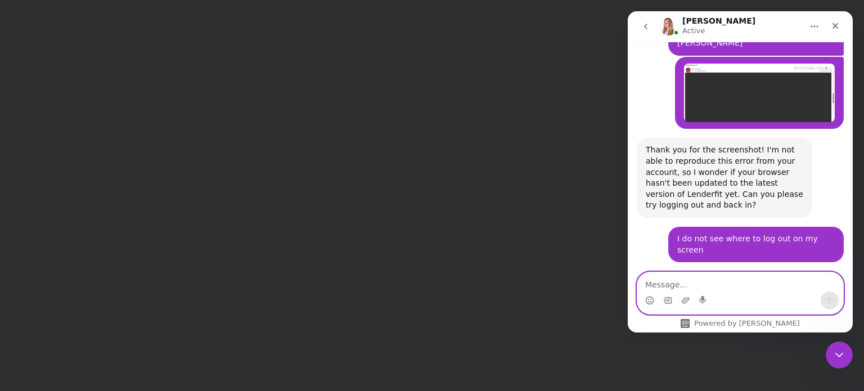
scroll to position [1086, 0]
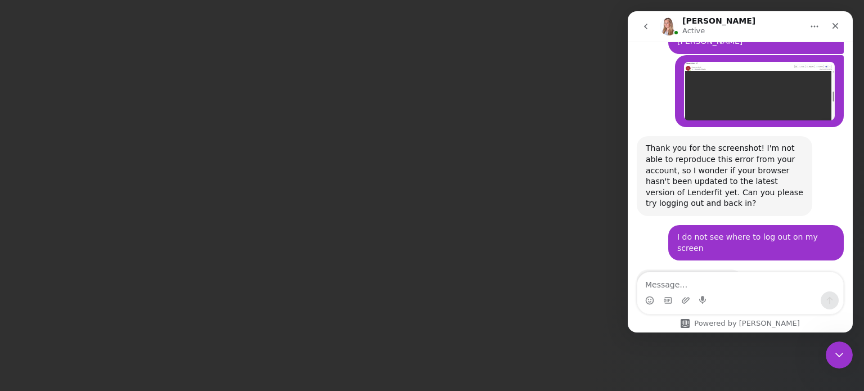
drag, startPoint x: 731, startPoint y: 238, endPoint x: 643, endPoint y: 238, distance: 87.7
click at [643, 269] on div "Please go to: app.lenderfit.io/signout Allison • Just now" at bounding box center [689, 286] width 106 height 35
copy div "[DOMAIN_NAME][URL]"
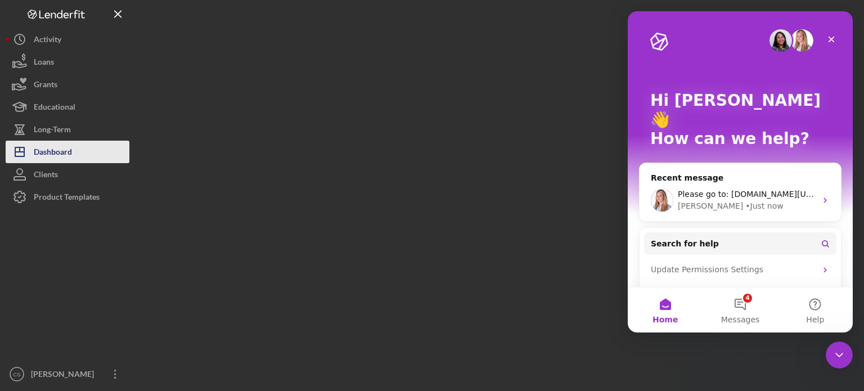
click at [38, 150] on div "Dashboard" at bounding box center [53, 153] width 38 height 25
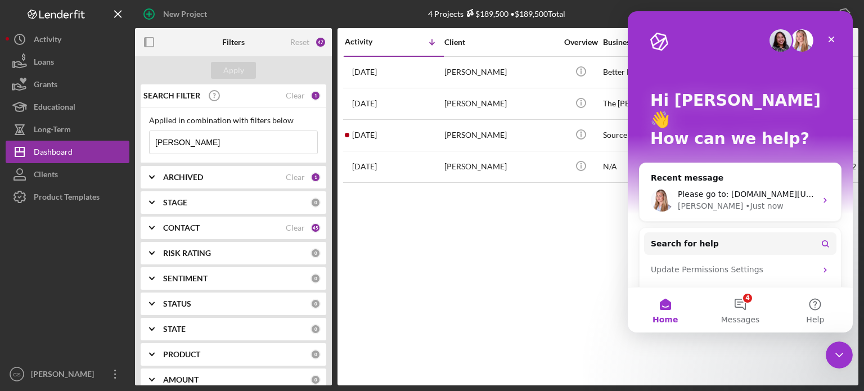
click at [205, 141] on input "[PERSON_NAME]" at bounding box center [234, 142] width 168 height 22
click at [190, 139] on input "[PERSON_NAME]" at bounding box center [234, 142] width 168 height 22
click at [193, 139] on input "[PERSON_NAME]" at bounding box center [234, 142] width 168 height 22
type input "[PERSON_NAME]"
click at [223, 72] on div "Apply" at bounding box center [233, 70] width 21 height 17
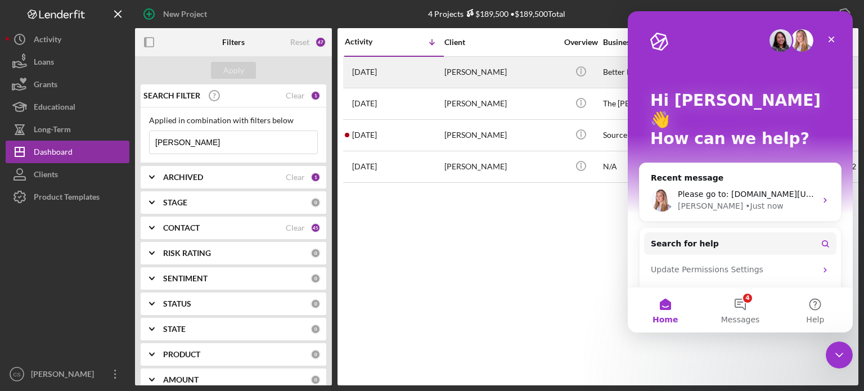
click at [362, 71] on time "[DATE]" at bounding box center [364, 71] width 25 height 9
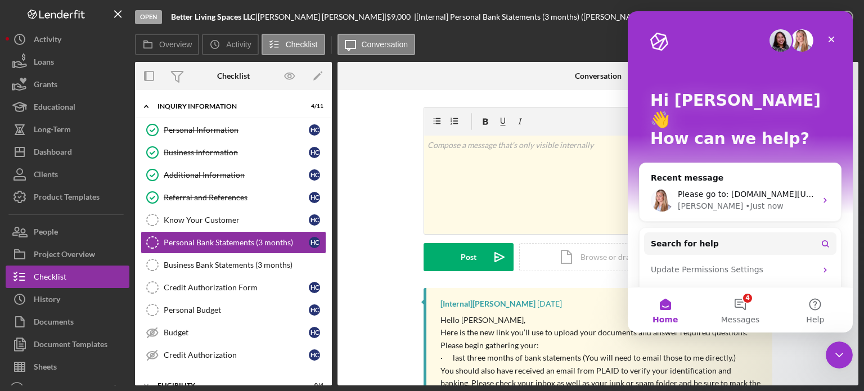
scroll to position [3, 0]
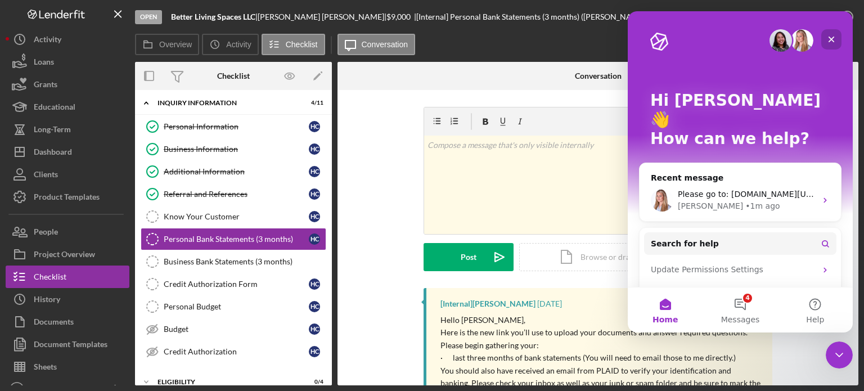
click at [829, 35] on icon "Close" at bounding box center [830, 39] width 9 height 9
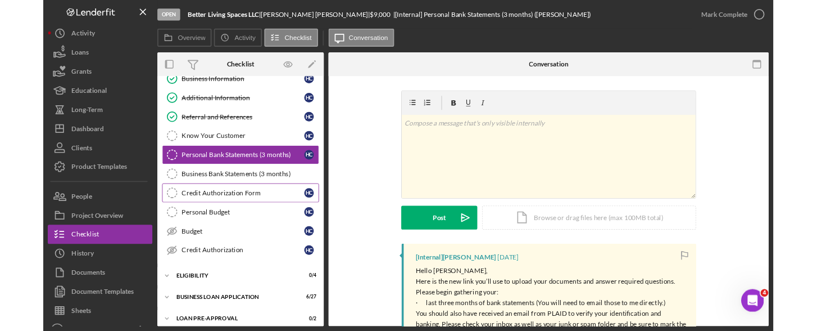
scroll to position [115, 0]
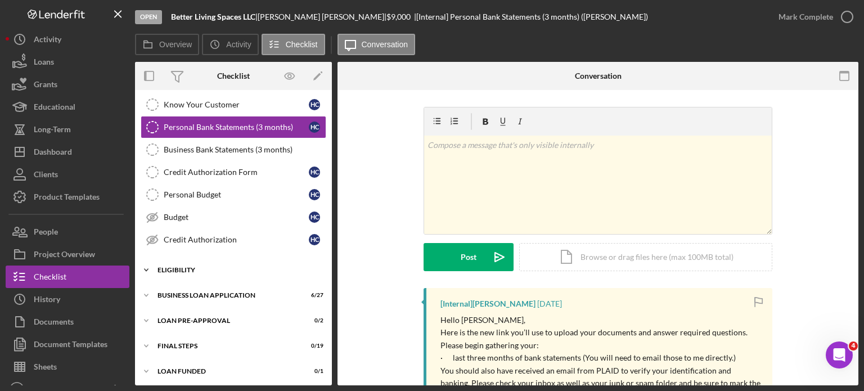
click at [144, 267] on icon "Icon/Expander" at bounding box center [146, 270] width 22 height 22
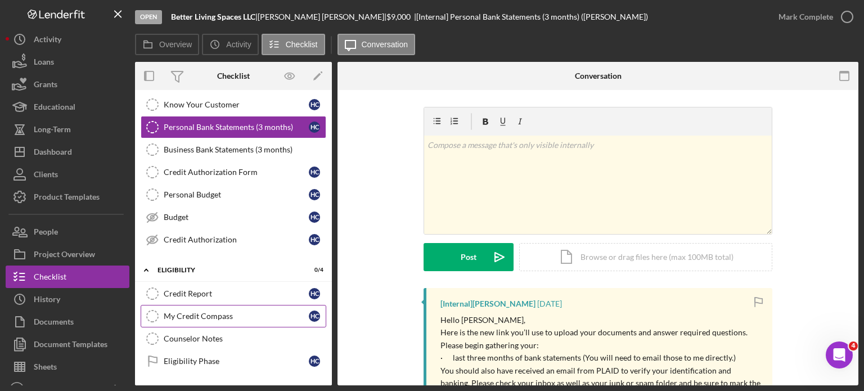
click at [151, 311] on icon "My Credit Compass" at bounding box center [152, 316] width 28 height 28
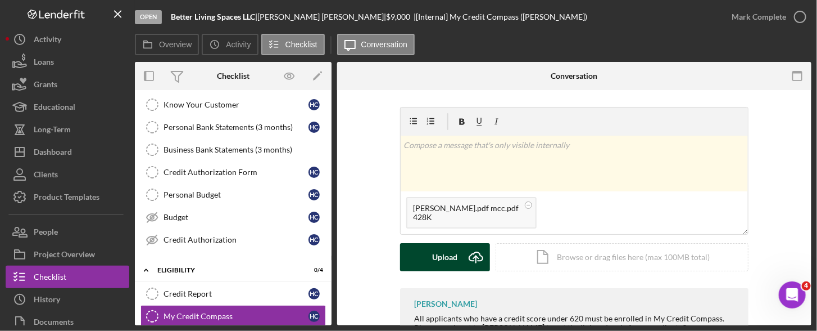
click at [473, 260] on g "submit" at bounding box center [475, 257] width 13 height 11
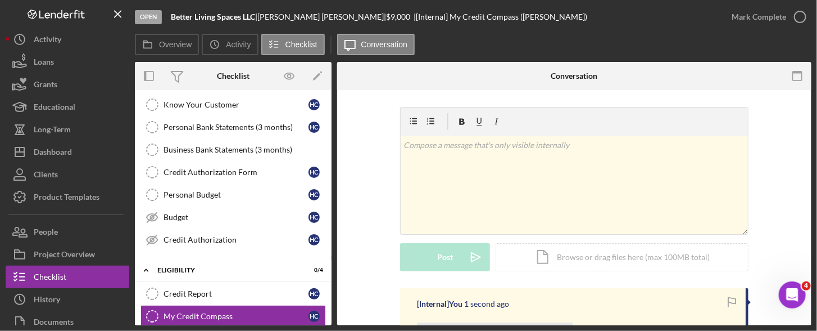
scroll to position [56, 0]
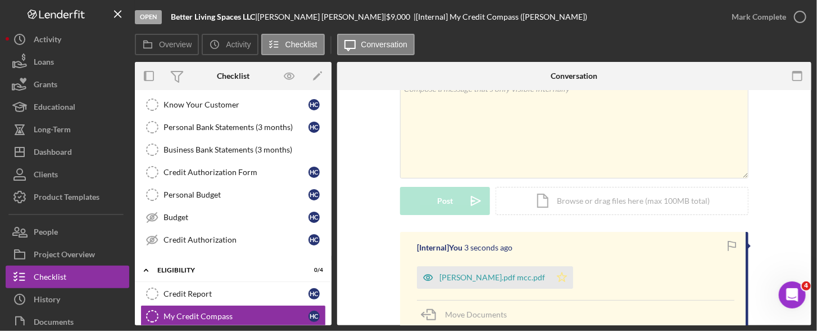
click at [554, 277] on icon "Icon/Star" at bounding box center [562, 277] width 22 height 22
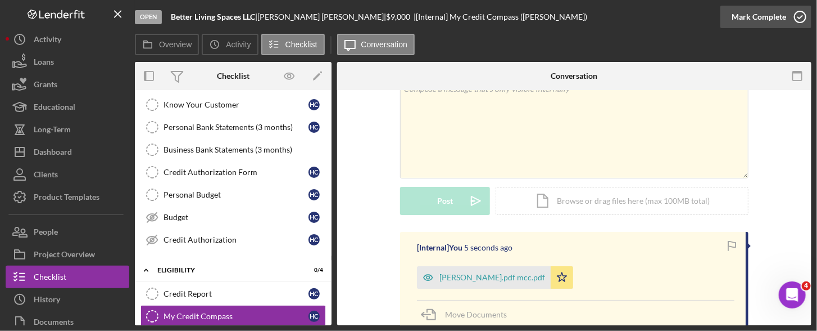
click at [802, 22] on circle "button" at bounding box center [800, 16] width 11 height 11
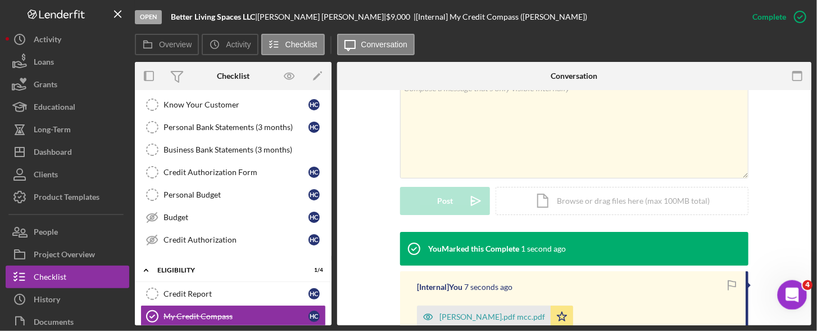
click at [794, 294] on icon "Open Intercom Messenger" at bounding box center [791, 293] width 19 height 19
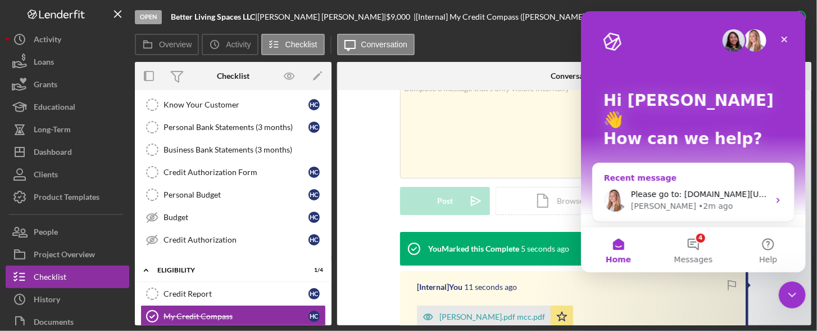
click at [776, 198] on icon "Intercom messenger" at bounding box center [777, 200] width 3 height 5
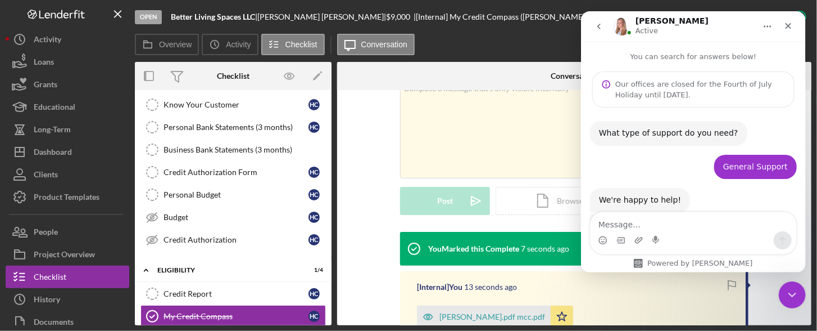
scroll to position [1146, 0]
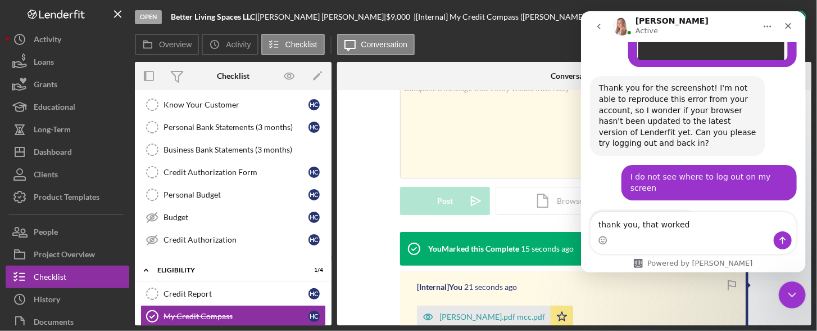
type textarea "thank you, that worked"
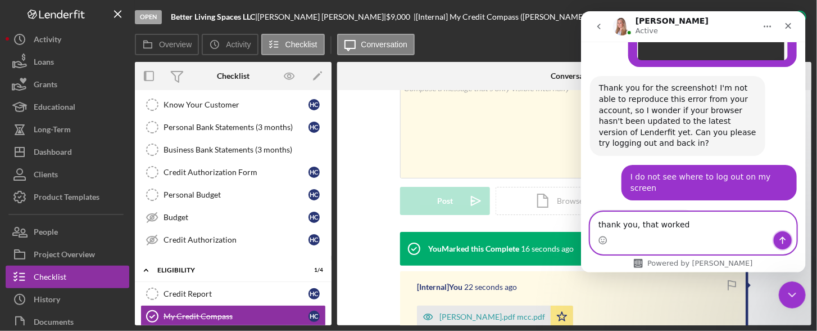
click at [783, 232] on button "Send a message…" at bounding box center [783, 240] width 18 height 18
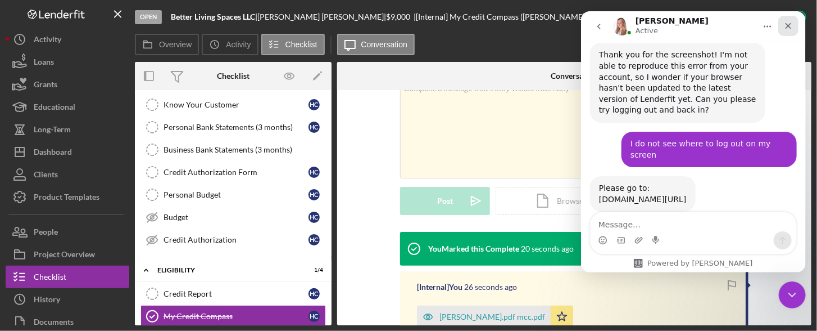
click at [787, 29] on icon "Close" at bounding box center [788, 25] width 9 height 9
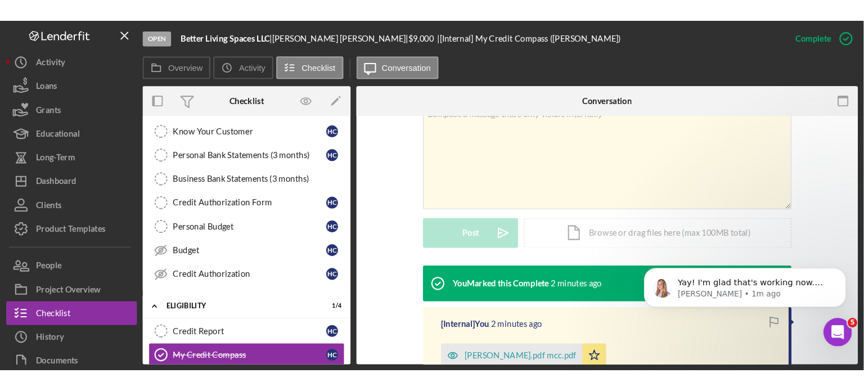
scroll to position [1214, 0]
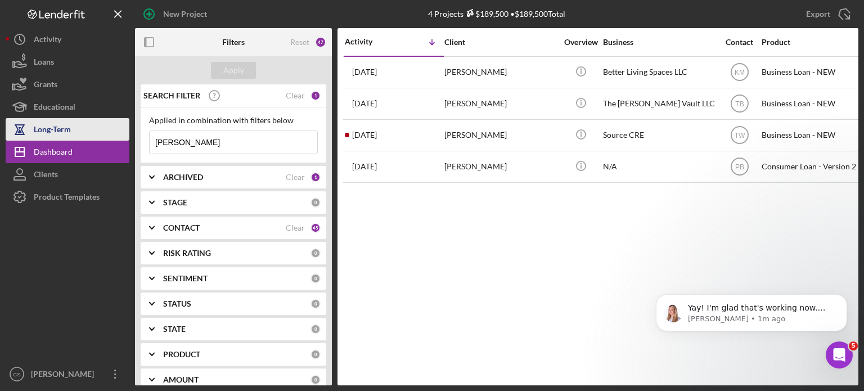
drag, startPoint x: 192, startPoint y: 142, endPoint x: 76, endPoint y: 119, distance: 118.2
click at [76, 119] on div "New Project 4 Projects $189,500 • $189,500 Total [PERSON_NAME] Export Icon/Expo…" at bounding box center [432, 192] width 852 height 385
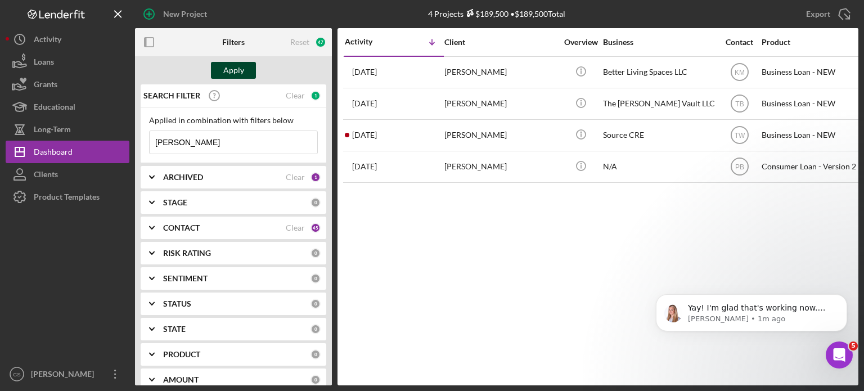
click at [222, 70] on button "Apply" at bounding box center [233, 70] width 45 height 17
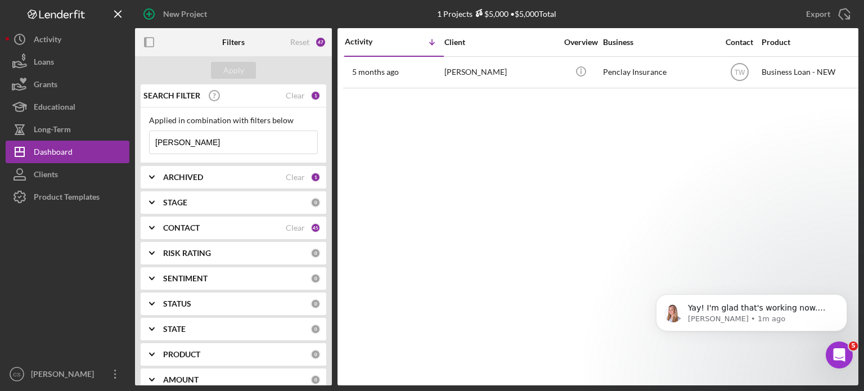
click at [188, 143] on input "[PERSON_NAME]" at bounding box center [234, 142] width 168 height 22
click at [218, 67] on button "Apply" at bounding box center [233, 70] width 45 height 17
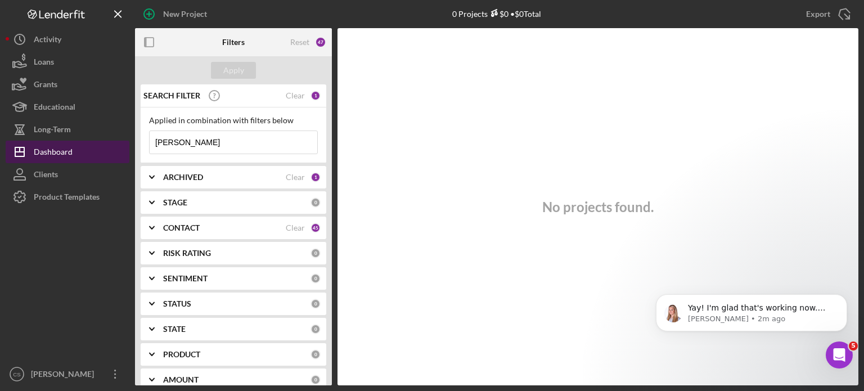
drag, startPoint x: 195, startPoint y: 139, endPoint x: 99, endPoint y: 141, distance: 95.6
click at [99, 141] on div "New Project 0 Projects $0 • $0 Total [PERSON_NAME] Export Icon/Export Filters R…" at bounding box center [432, 192] width 852 height 385
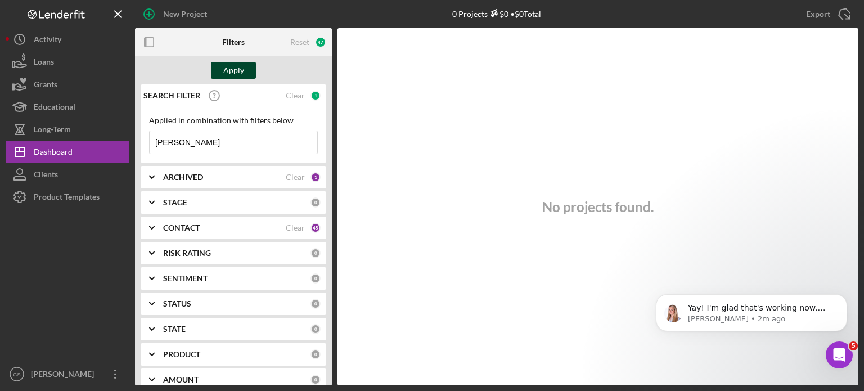
type input "[PERSON_NAME]"
click at [245, 71] on button "Apply" at bounding box center [233, 70] width 45 height 17
